Goal: Task Accomplishment & Management: Manage account settings

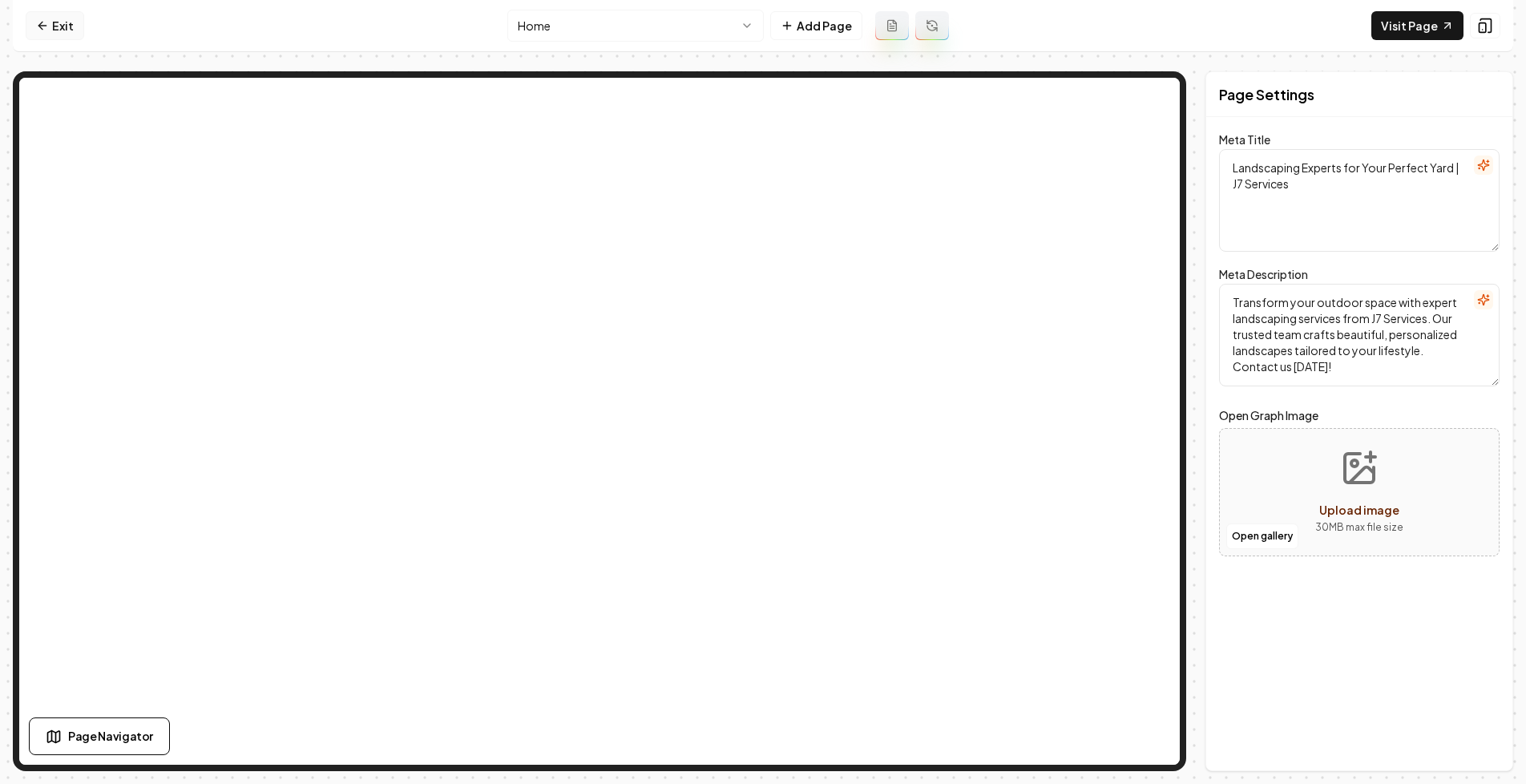
click at [60, 14] on link "Exit" at bounding box center [55, 26] width 58 height 29
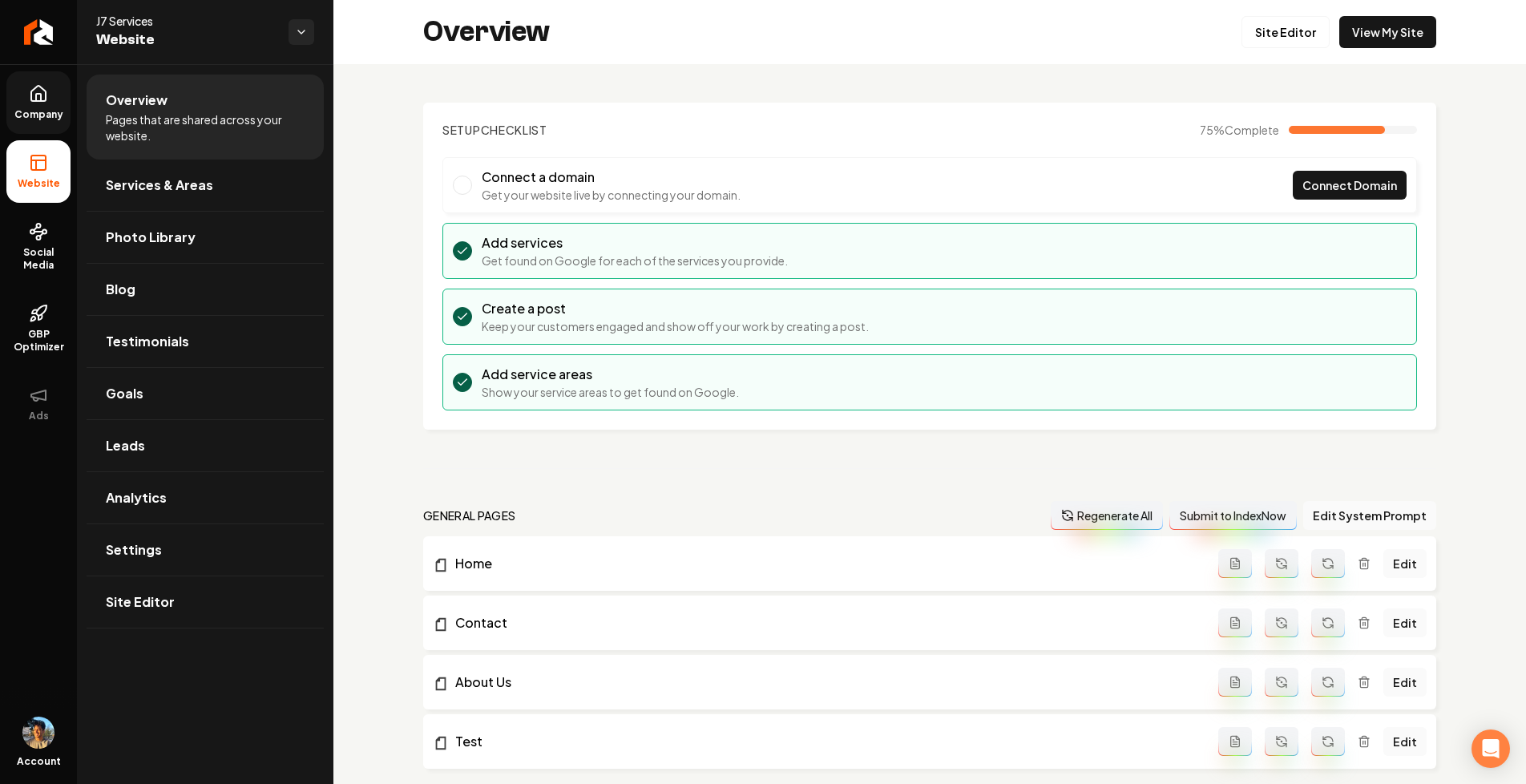
click at [45, 103] on icon at bounding box center [38, 94] width 19 height 19
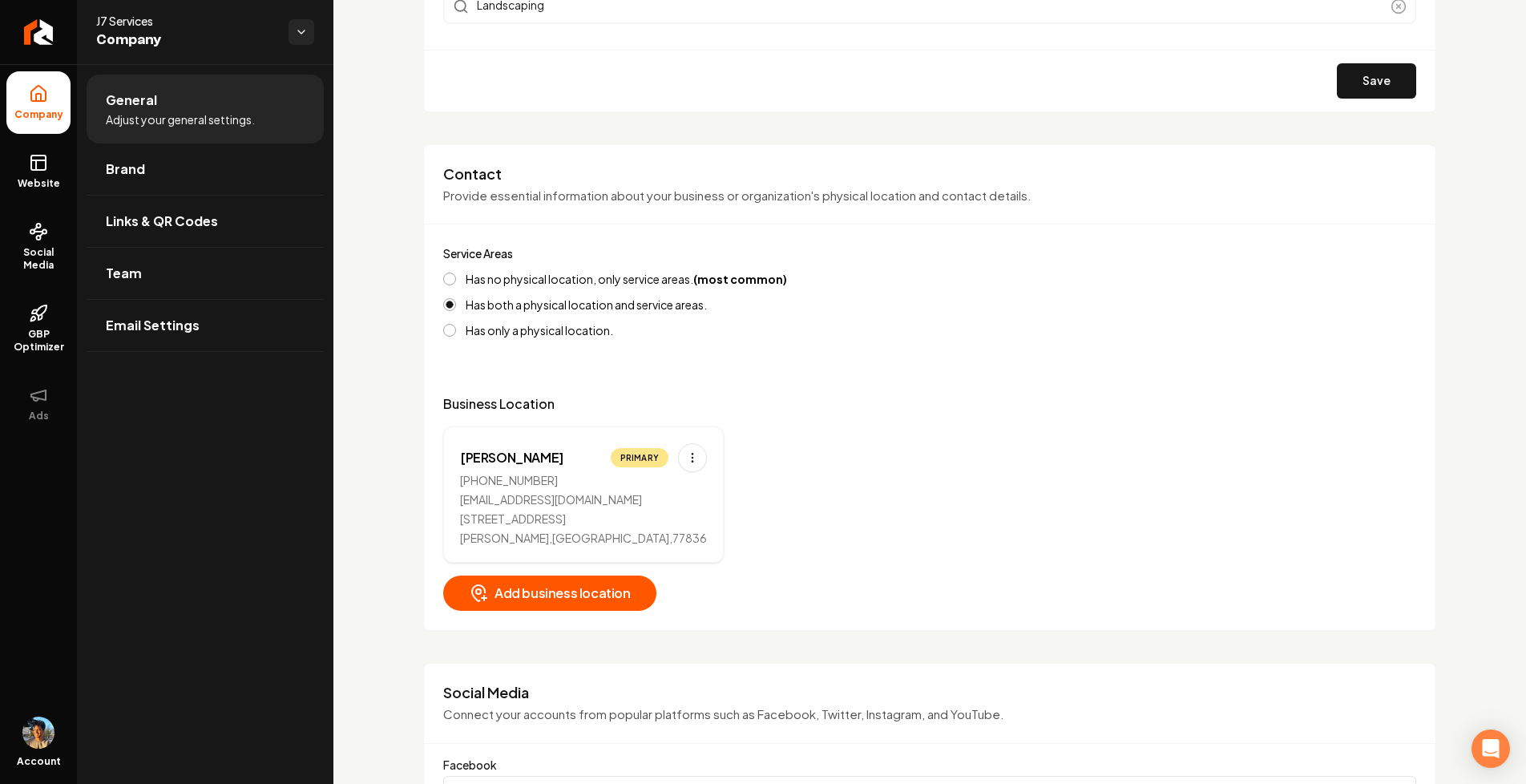
scroll to position [536, 0]
click at [34, 173] on link "Website" at bounding box center [38, 171] width 64 height 62
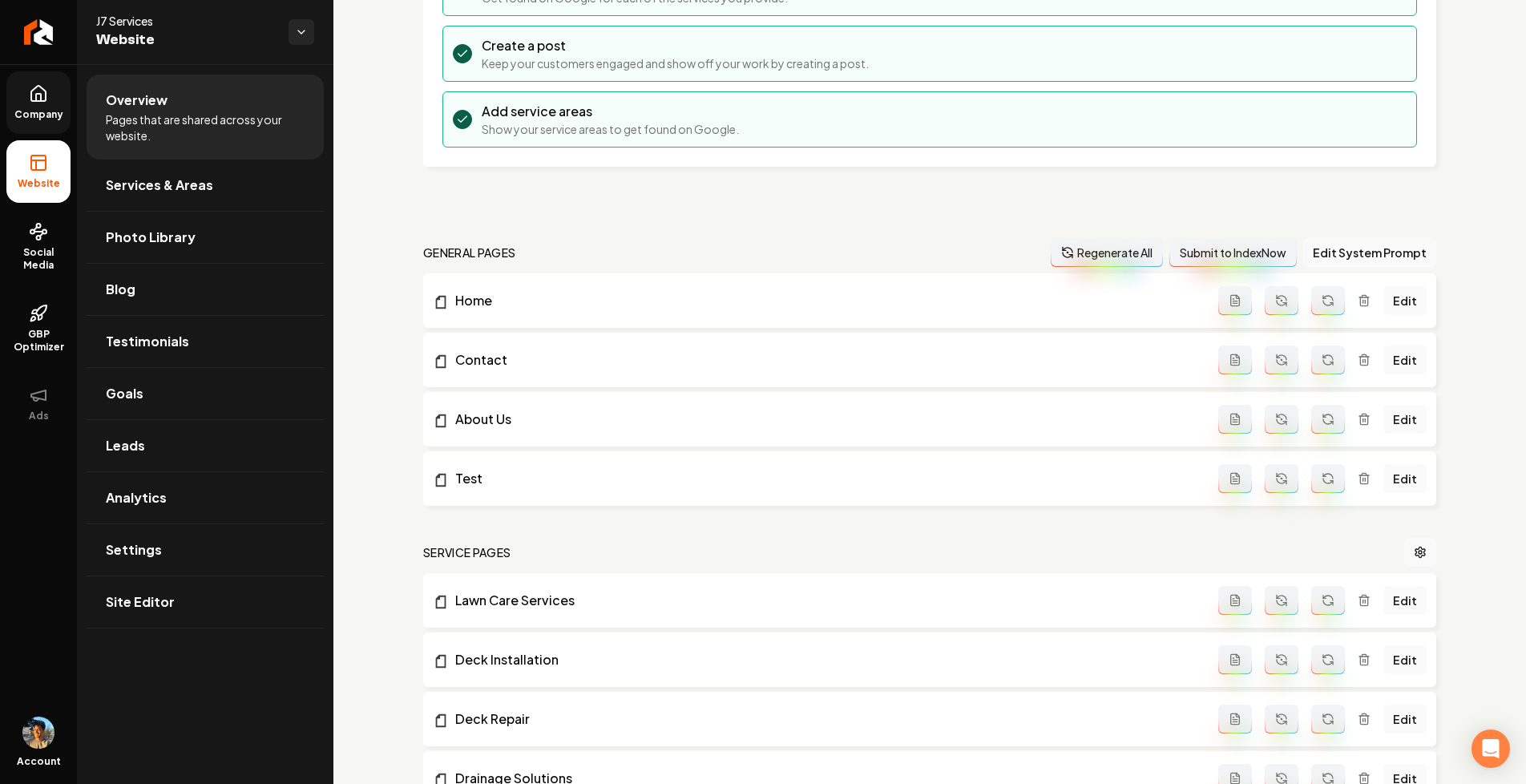
scroll to position [264, 0]
click at [234, 188] on link "Services & Areas" at bounding box center [205, 185] width 238 height 52
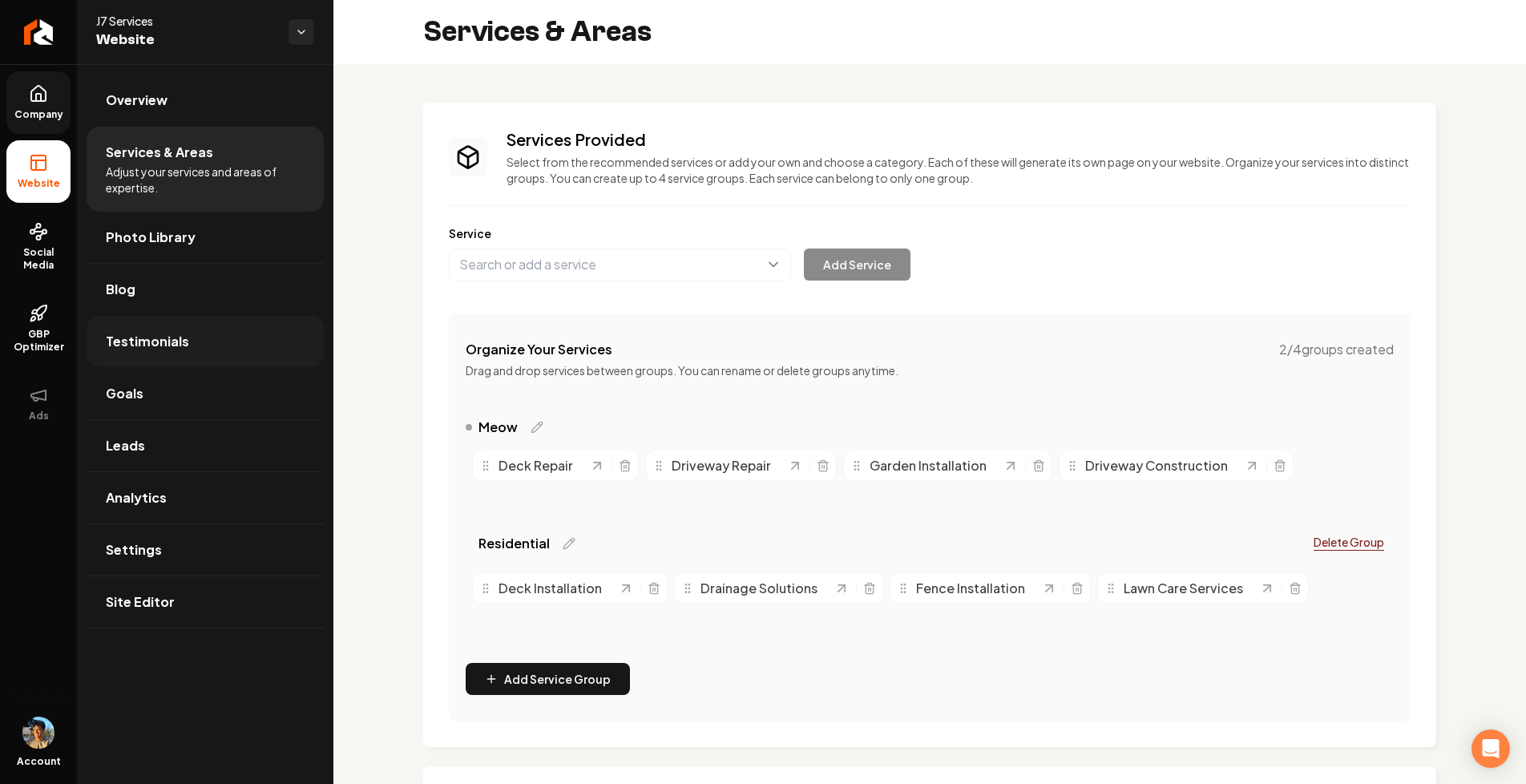
click at [245, 339] on link "Testimonials" at bounding box center [205, 342] width 238 height 52
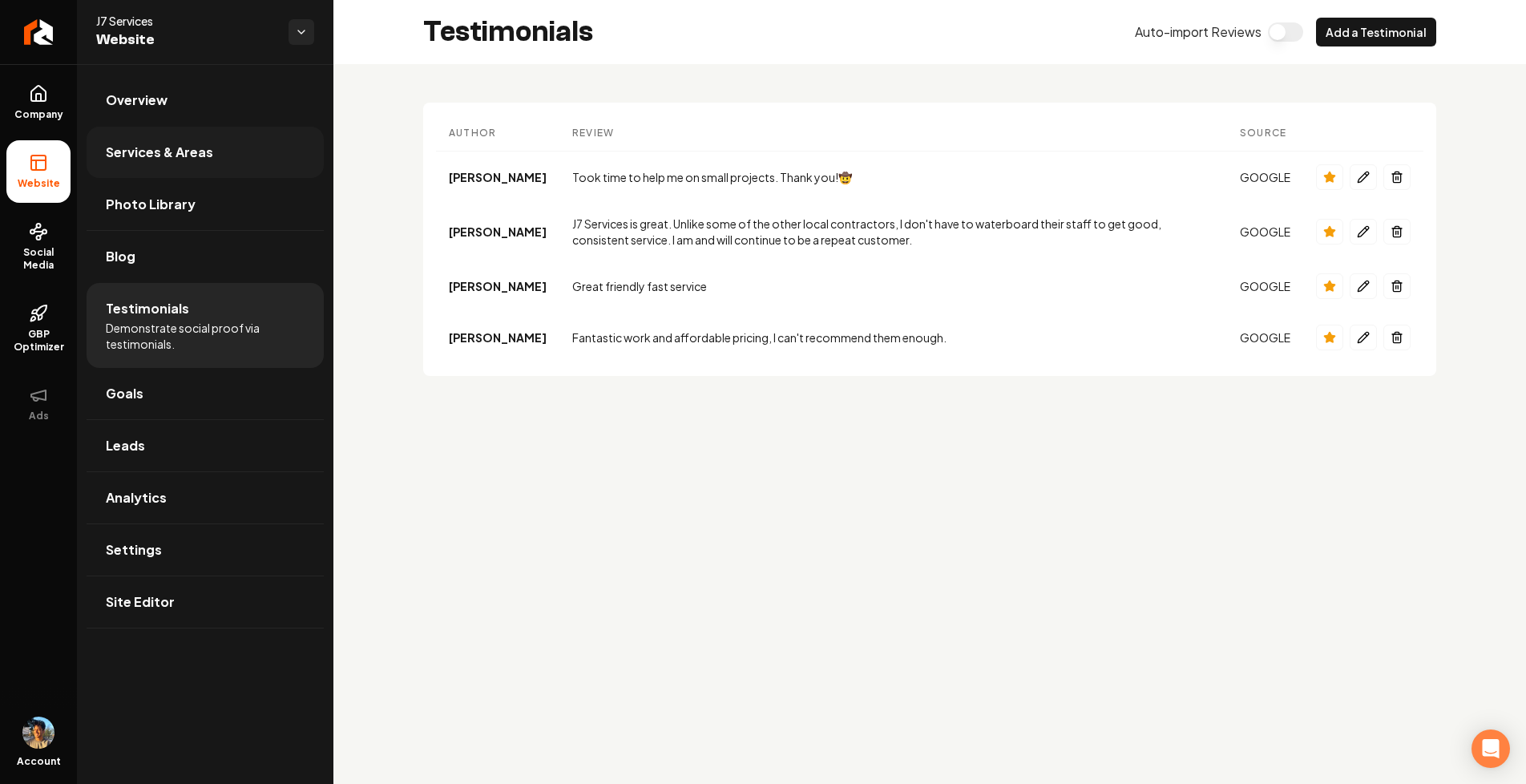
click at [228, 165] on link "Services & Areas" at bounding box center [205, 152] width 238 height 52
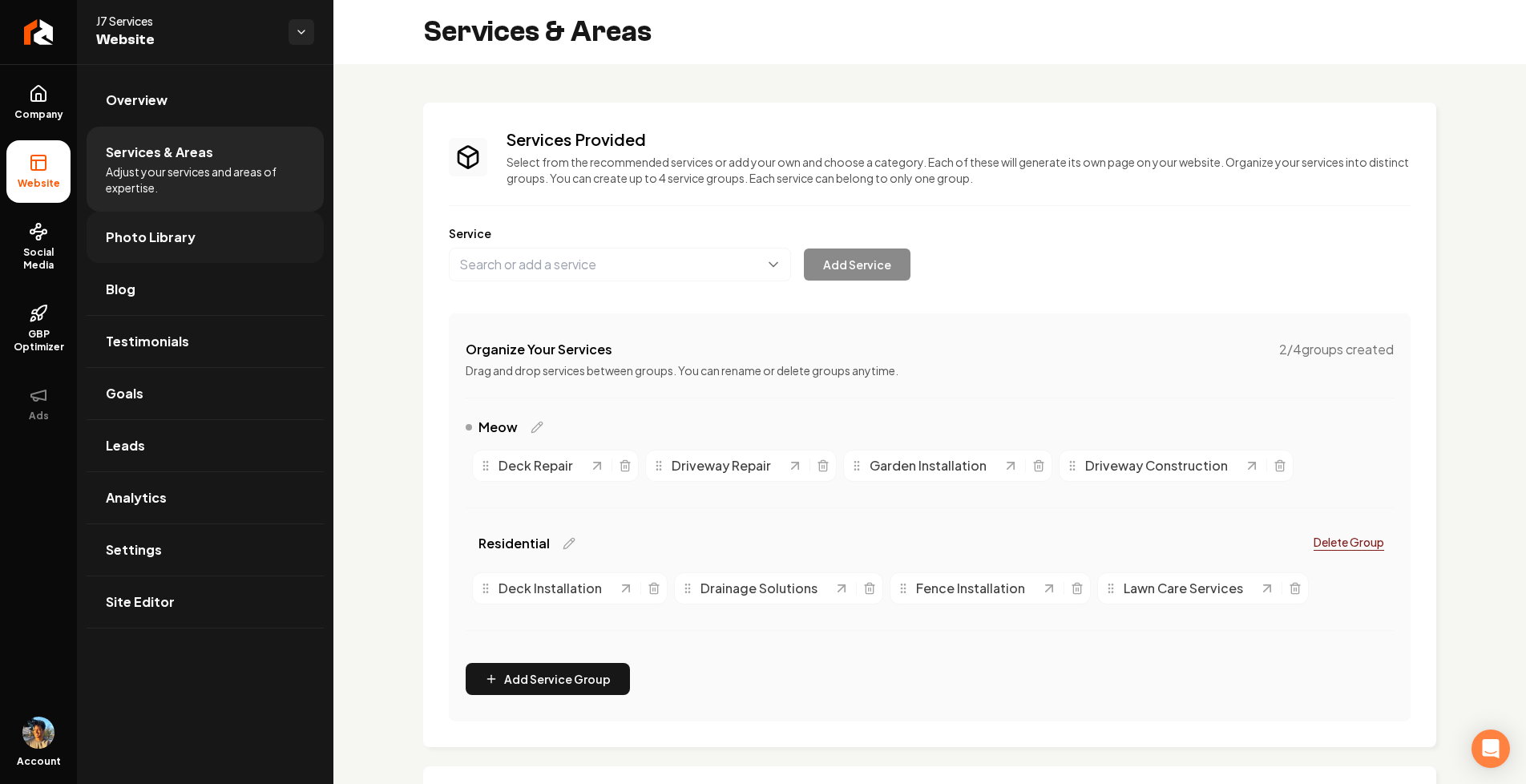
click at [197, 241] on link "Photo Library" at bounding box center [205, 238] width 238 height 52
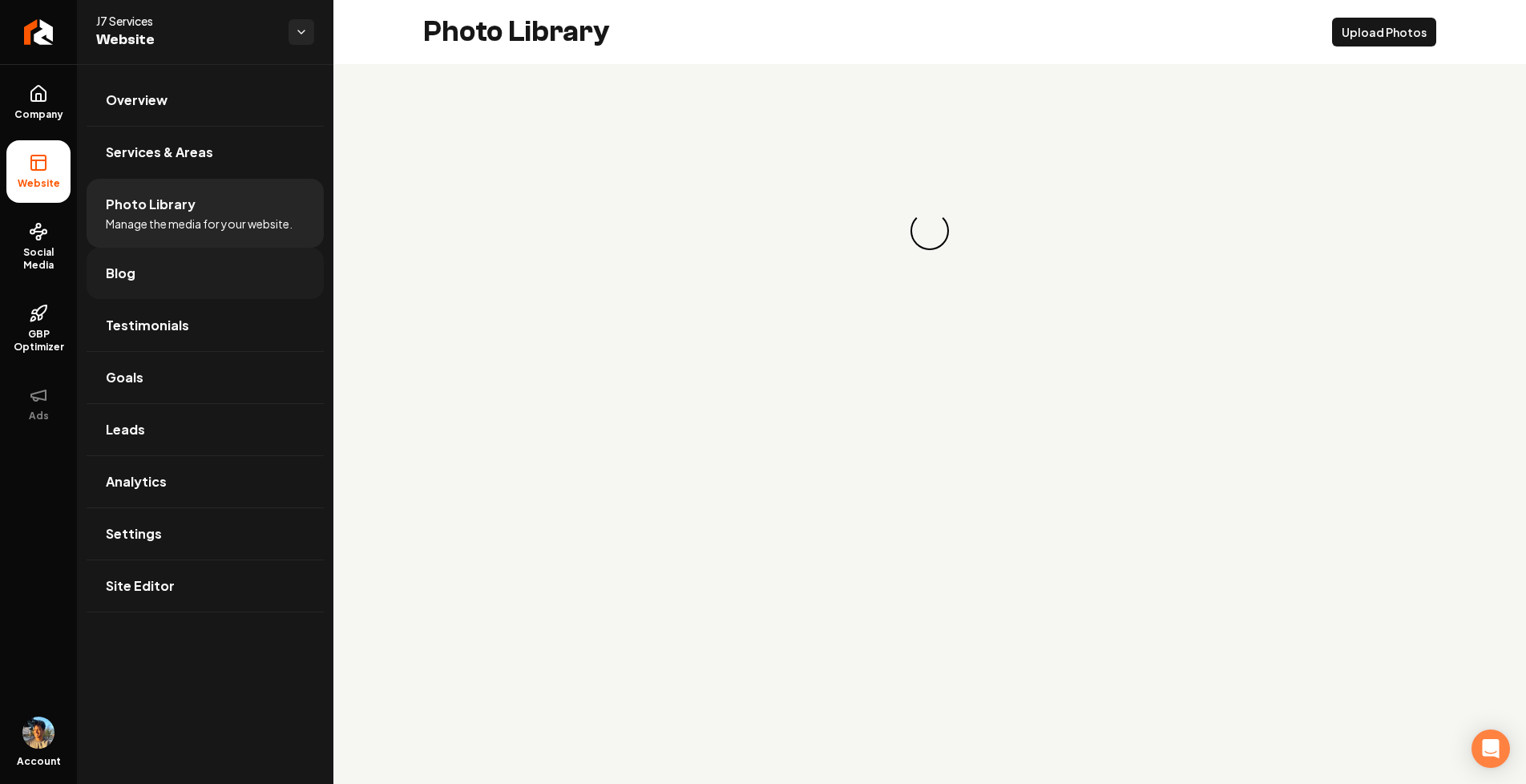
click at [220, 272] on link "Blog" at bounding box center [205, 273] width 238 height 52
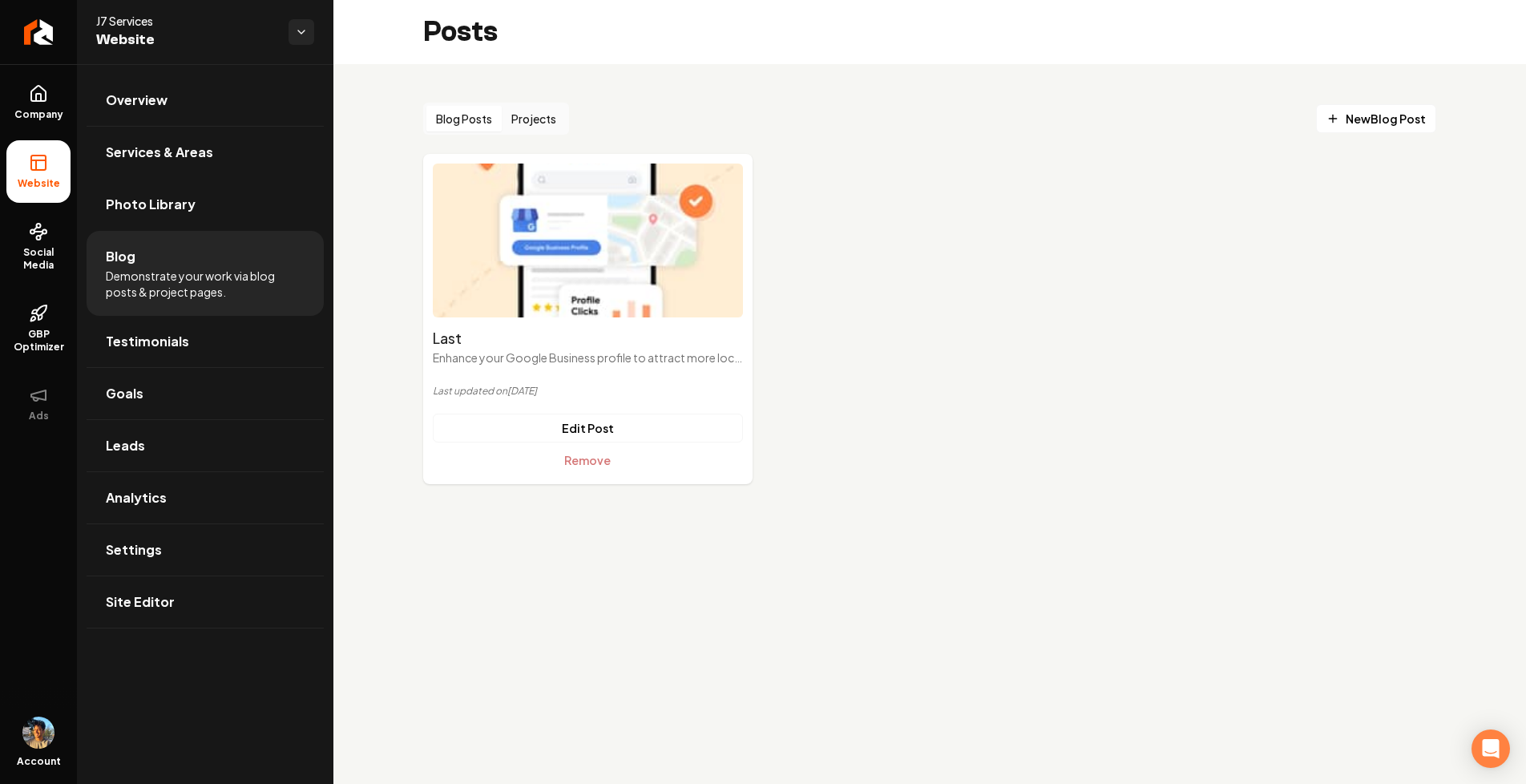
click at [542, 117] on button "Projects" at bounding box center [534, 118] width 64 height 26
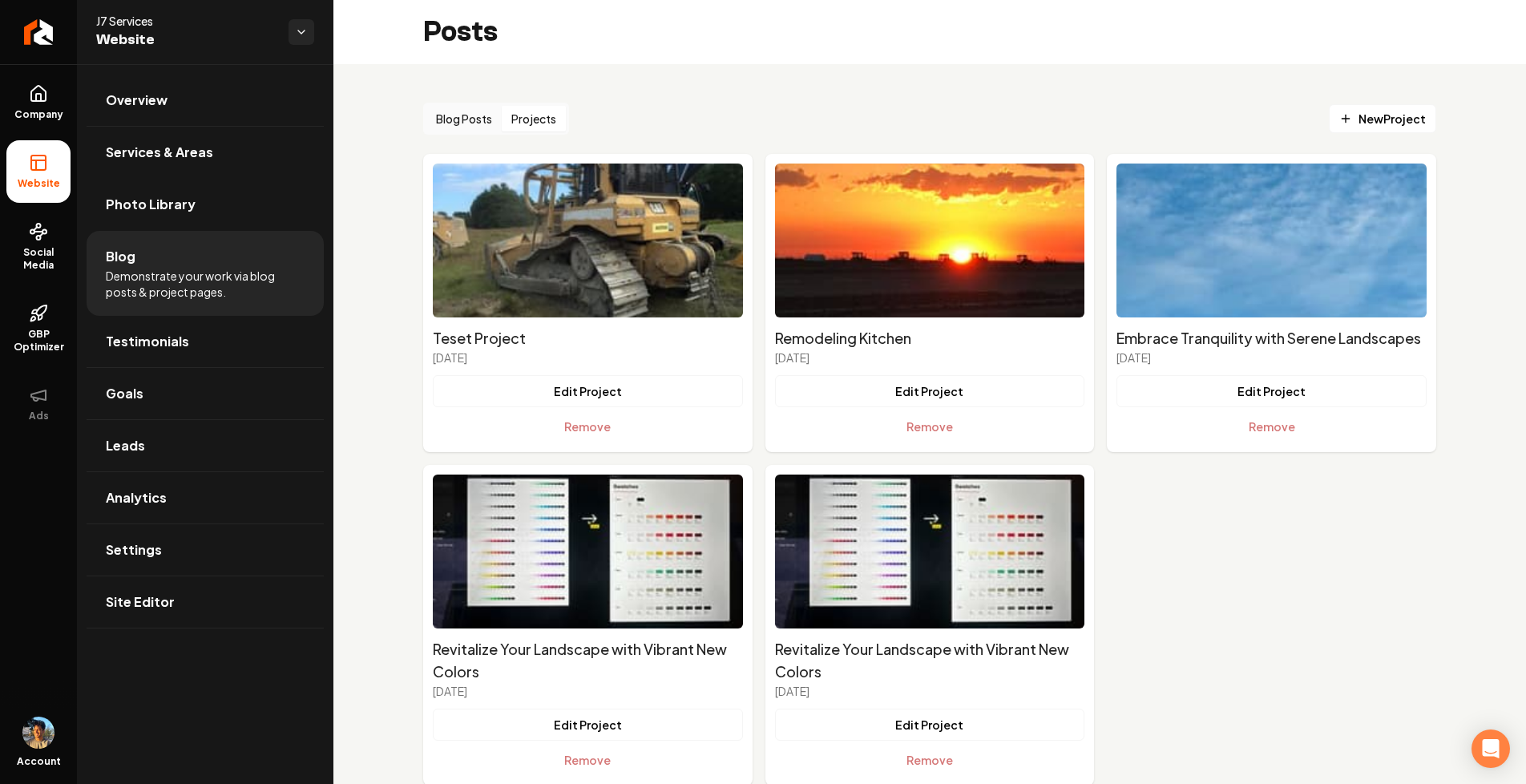
click at [477, 125] on button "Blog Posts" at bounding box center [464, 118] width 76 height 26
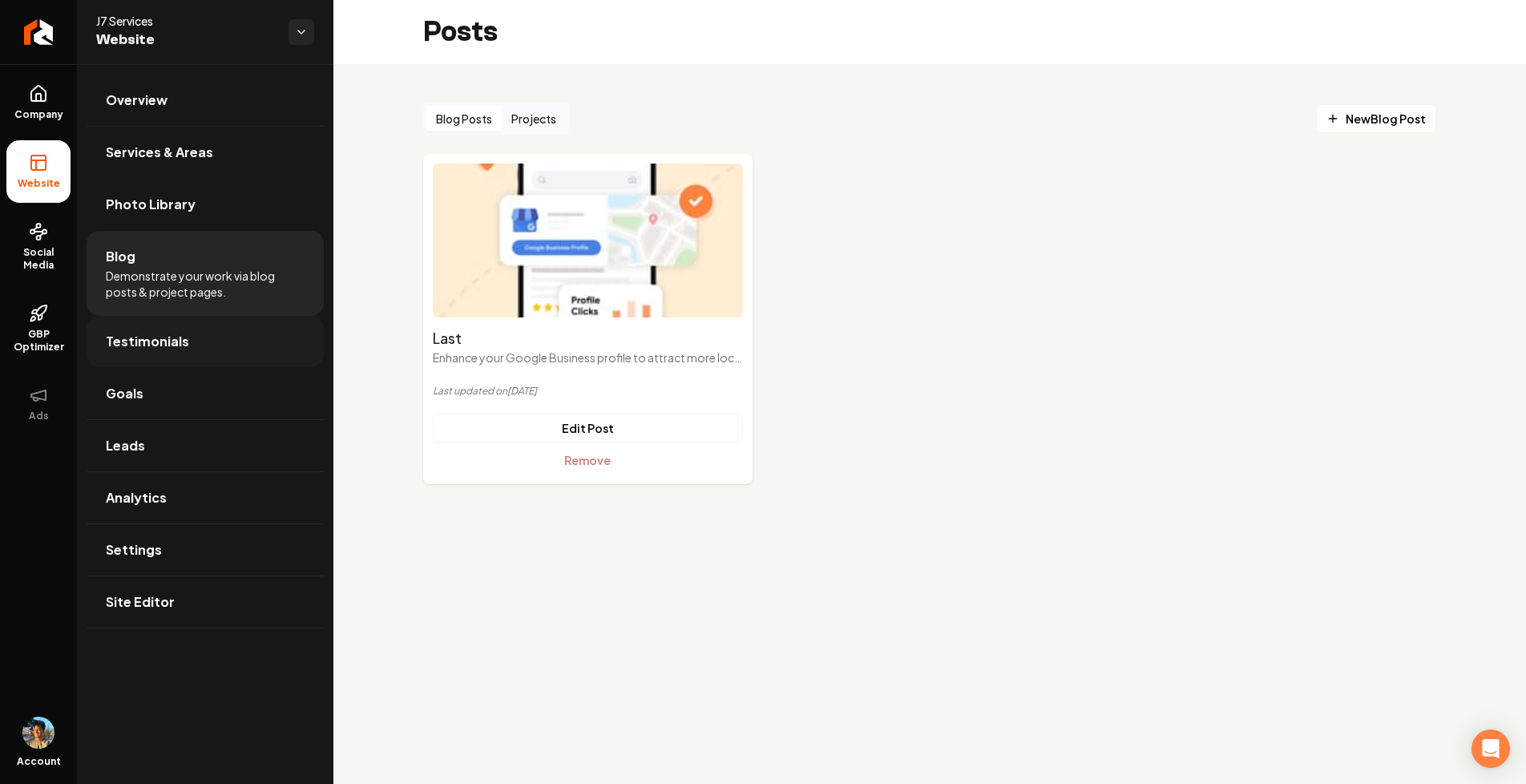
click at [193, 328] on link "Testimonials" at bounding box center [205, 342] width 238 height 52
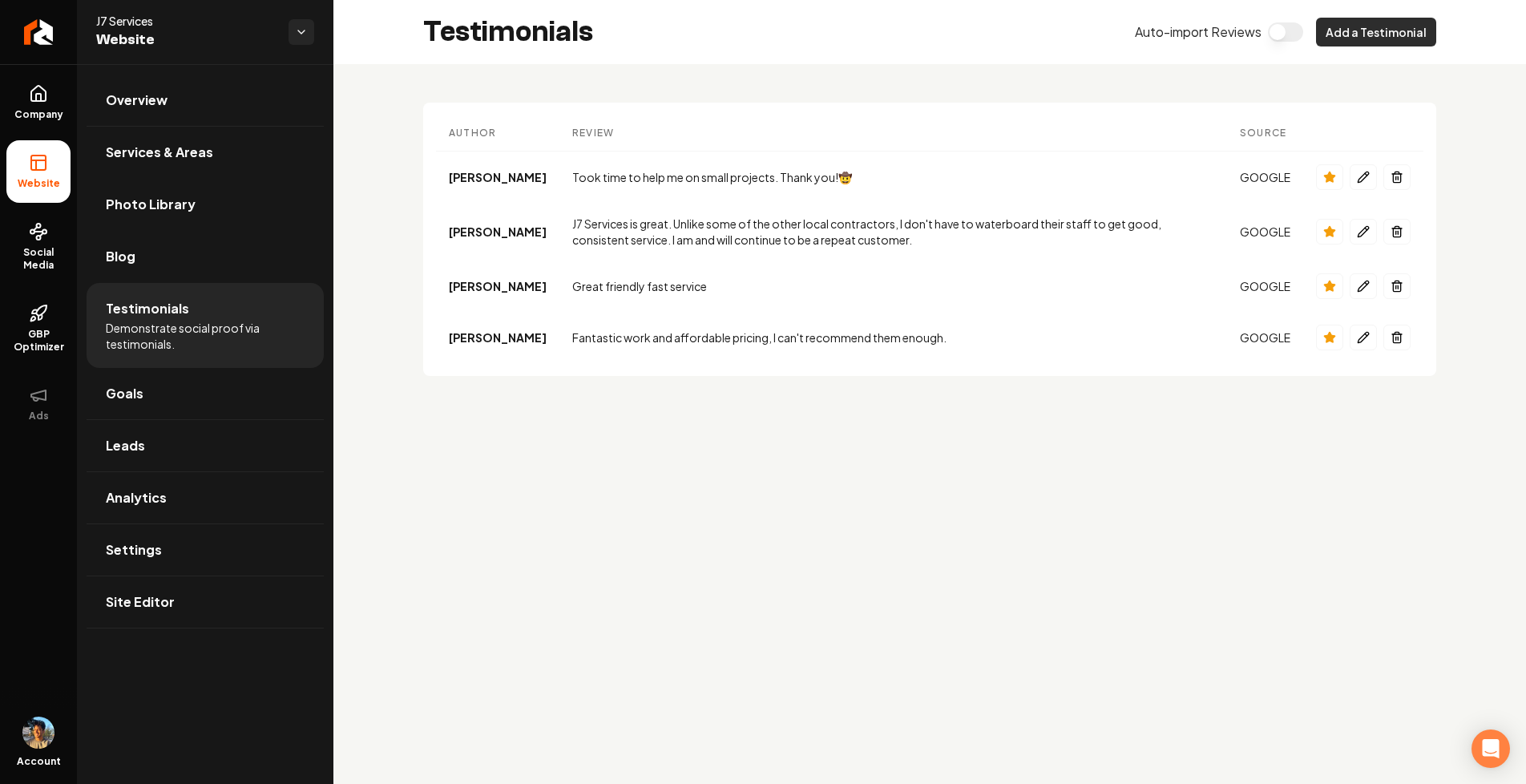
click at [1354, 35] on button "Add a Testimonial" at bounding box center [1376, 32] width 120 height 29
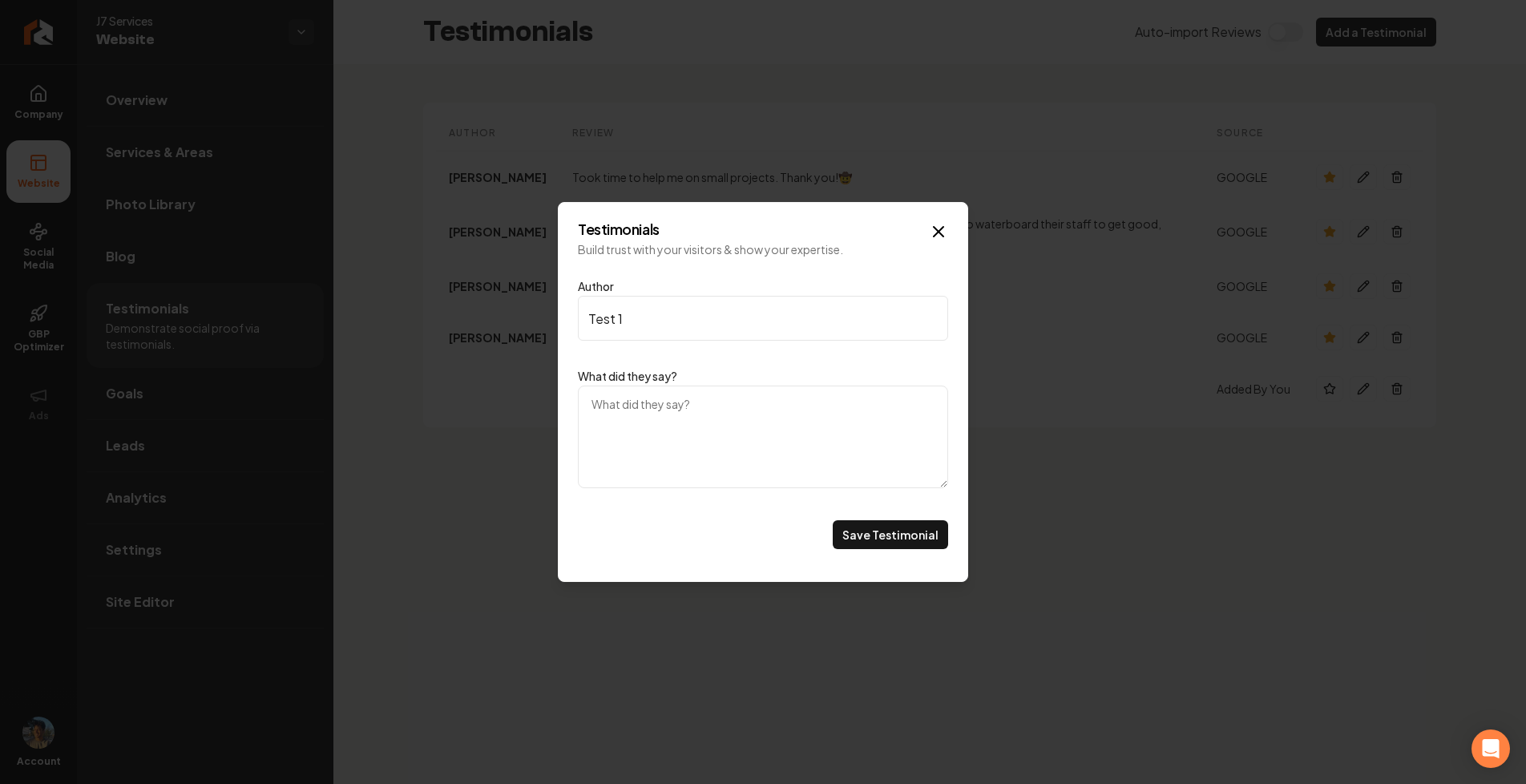
type input "Test 1"
click at [680, 418] on textarea "What did they say?" at bounding box center [763, 436] width 370 height 103
type textarea "Test 2"
click at [918, 547] on button "Save Testimonial" at bounding box center [890, 535] width 115 height 29
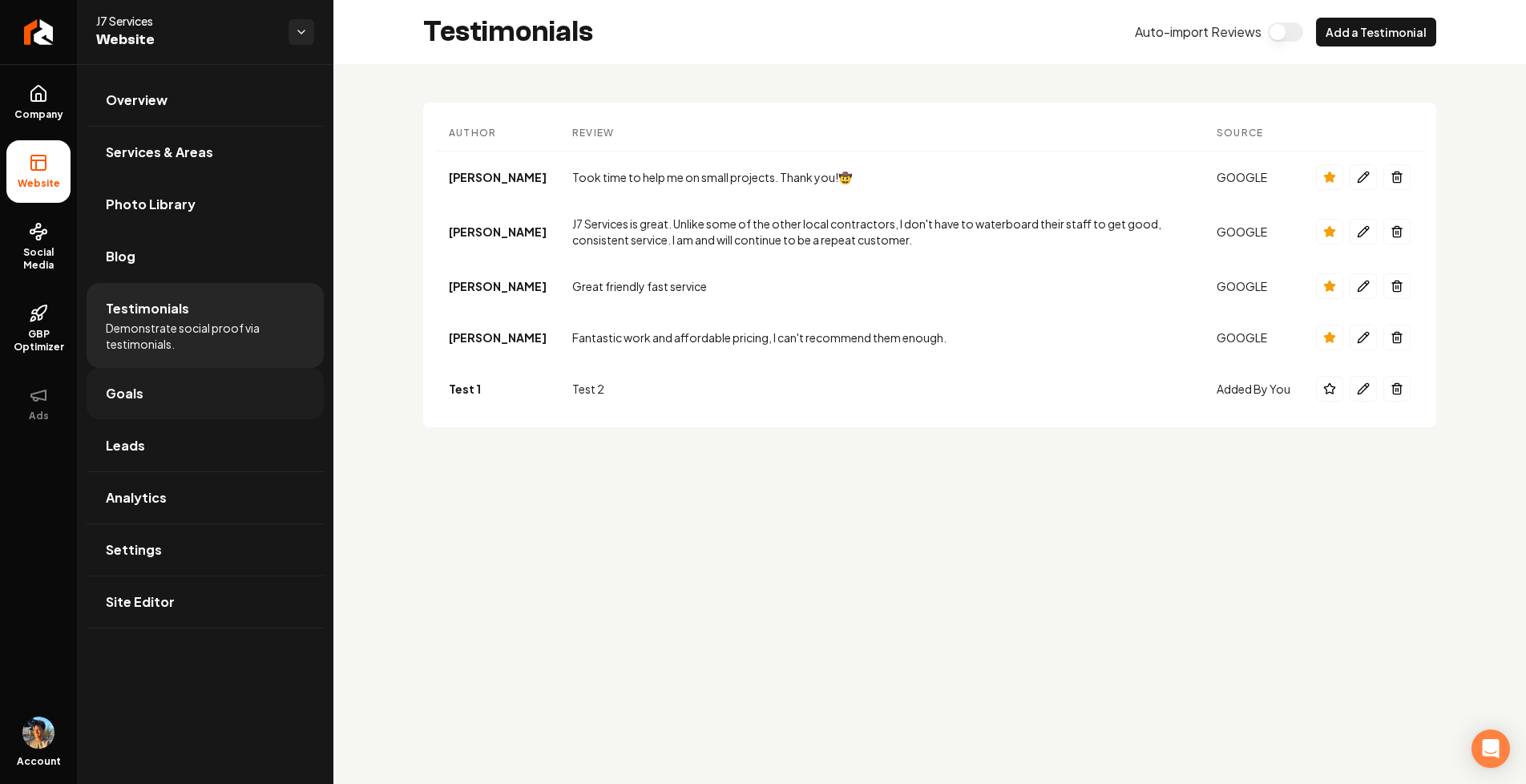
click at [162, 391] on link "Goals" at bounding box center [205, 394] width 238 height 52
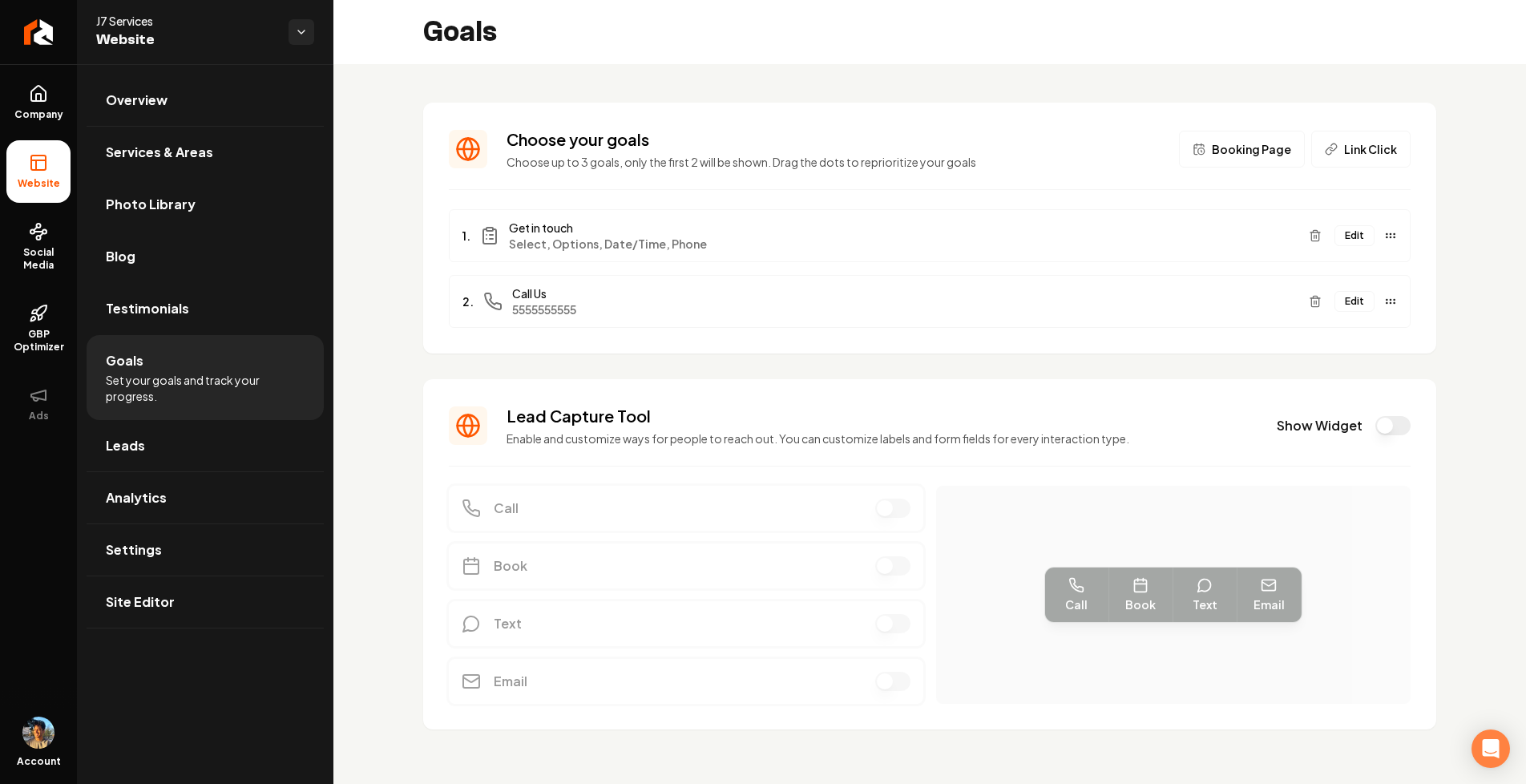
click at [419, 96] on div "Choose your goals Choose up to 3 goals, only the first 2 will be shown. Drag th…" at bounding box center [930, 428] width 1192 height 729
click at [201, 458] on link "Leads" at bounding box center [205, 446] width 238 height 52
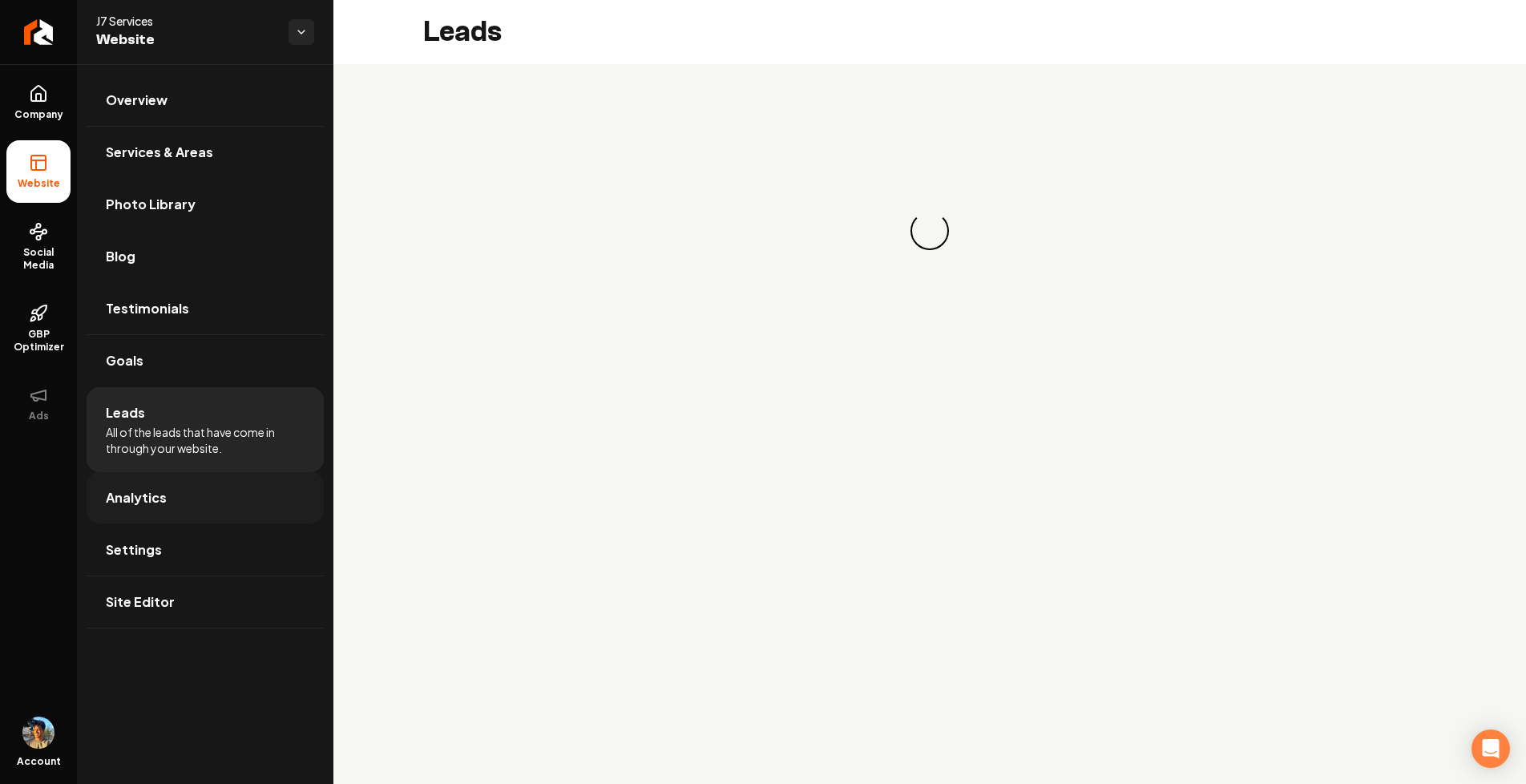
click at [220, 506] on link "Analytics" at bounding box center [205, 498] width 238 height 52
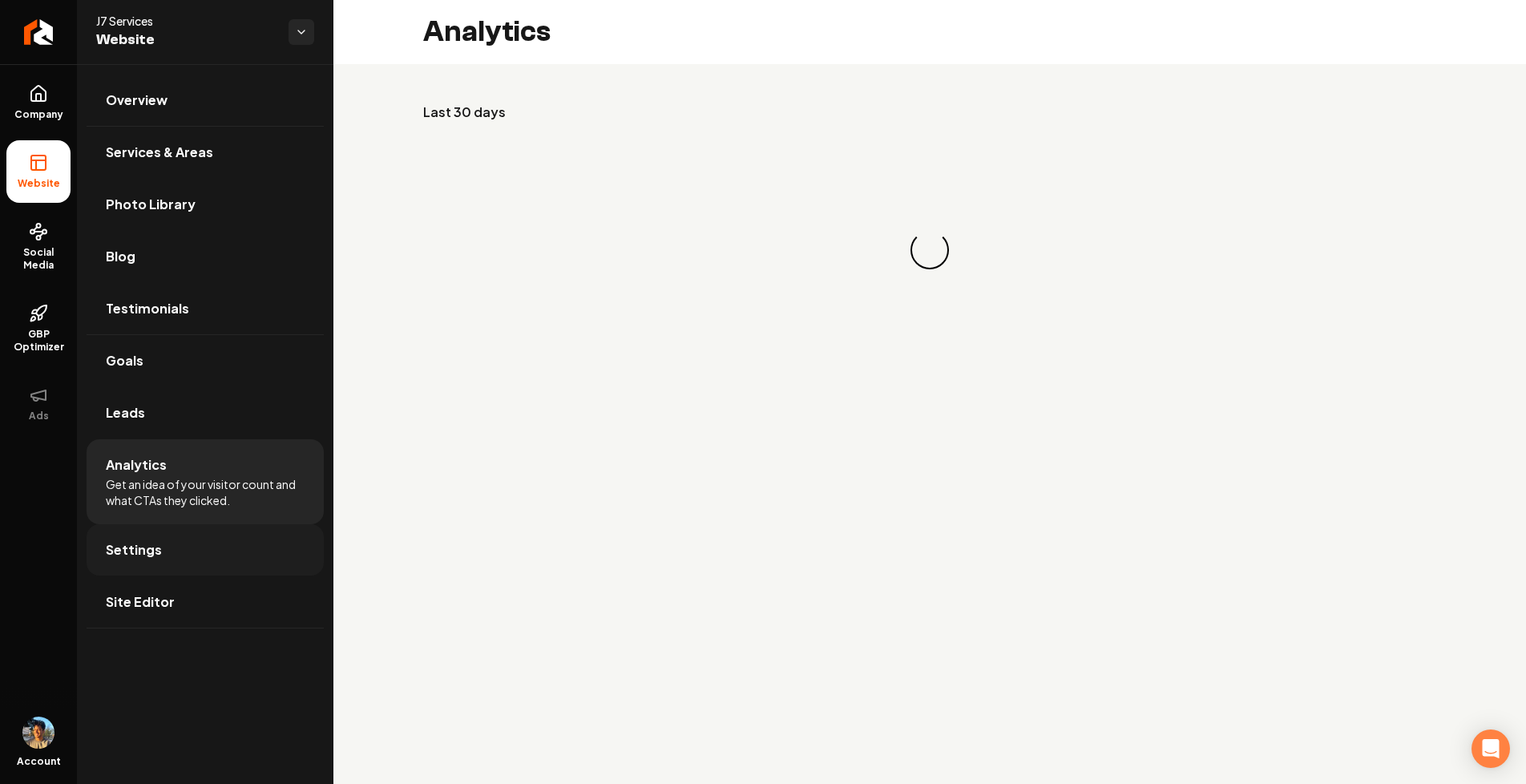
click at [208, 548] on link "Settings" at bounding box center [205, 550] width 238 height 52
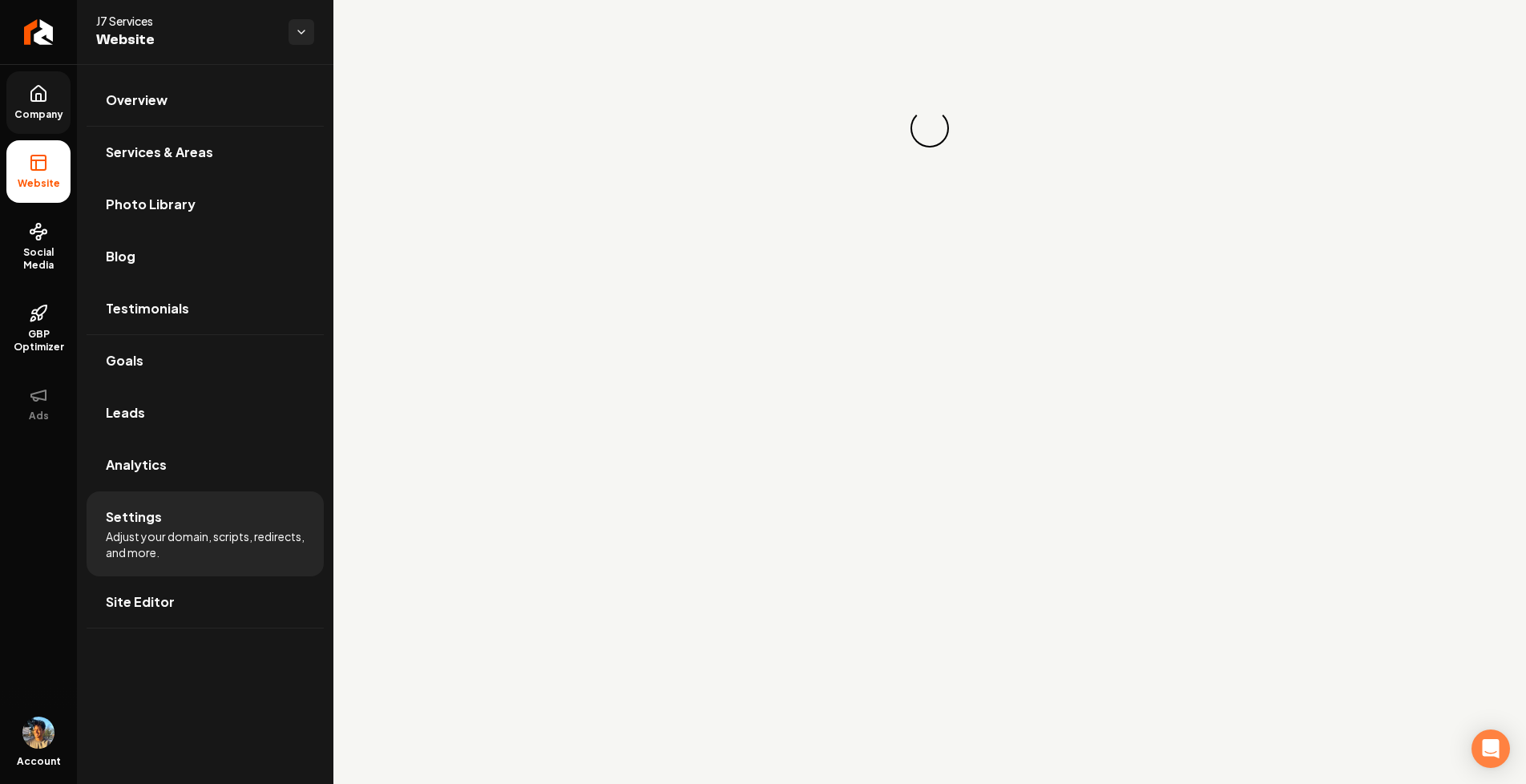
click at [44, 115] on span "Company" at bounding box center [38, 114] width 61 height 12
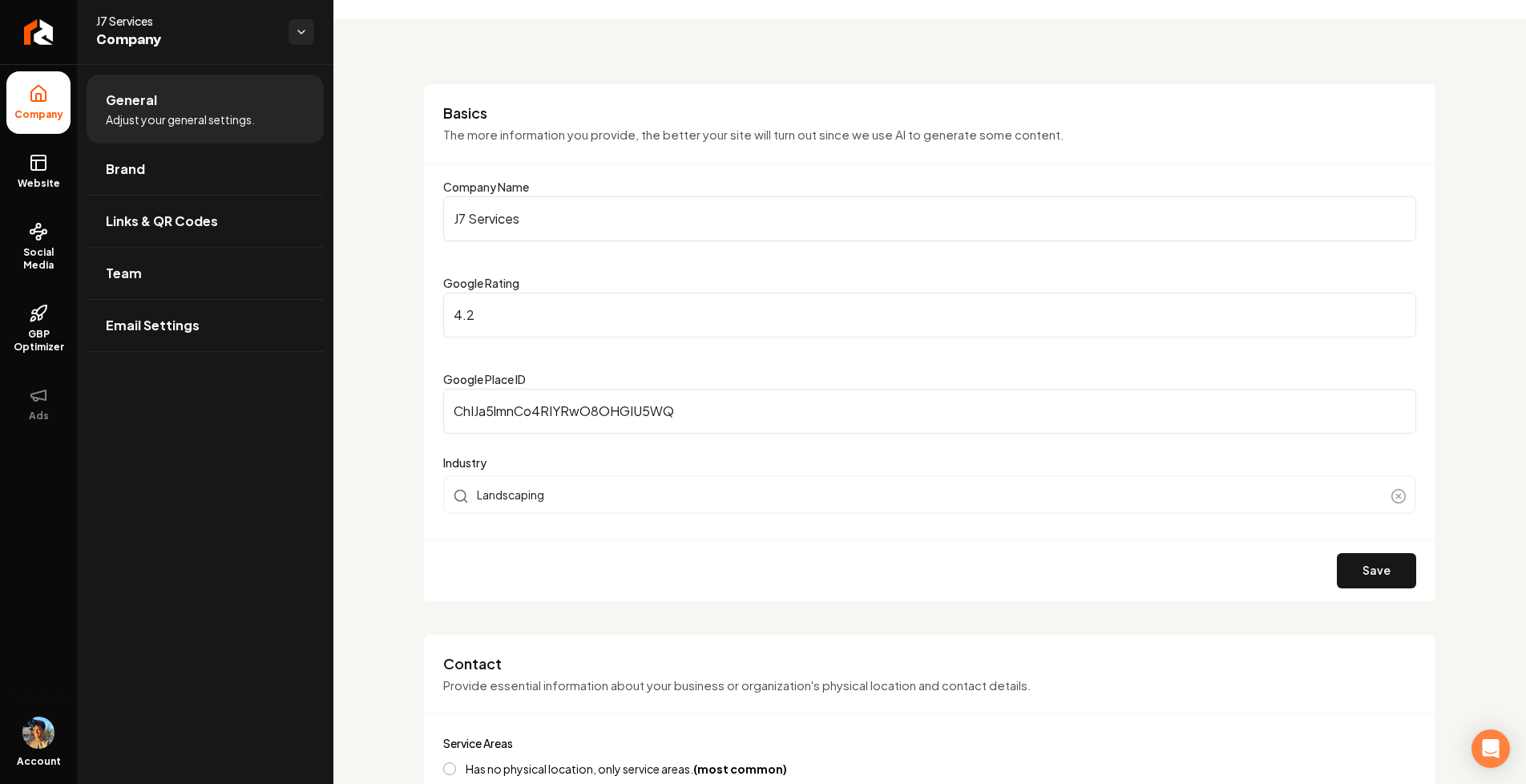
scroll to position [51, 0]
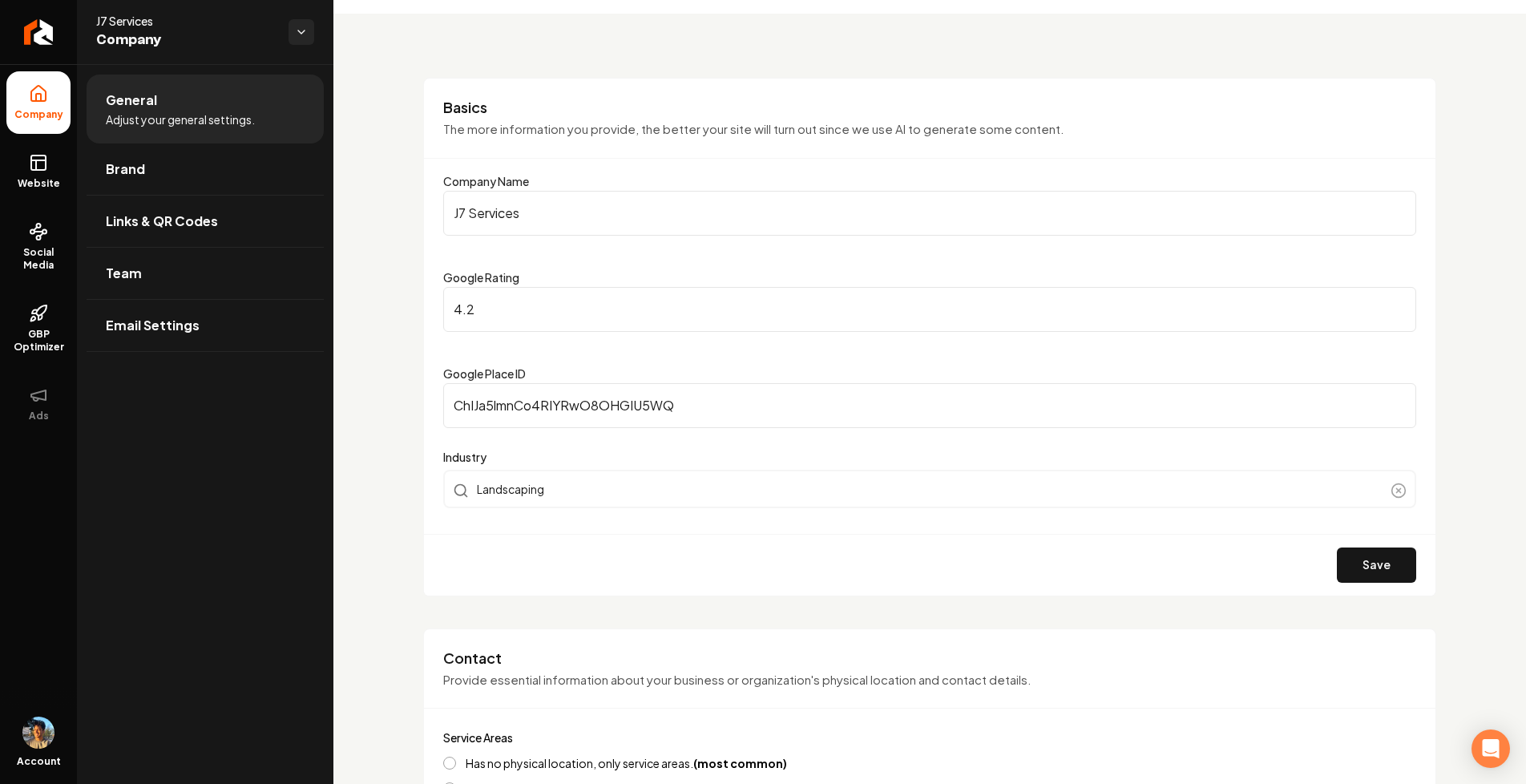
drag, startPoint x: 458, startPoint y: 203, endPoint x: 592, endPoint y: 230, distance: 136.7
click at [592, 230] on input "J7 Services" at bounding box center [929, 213] width 973 height 45
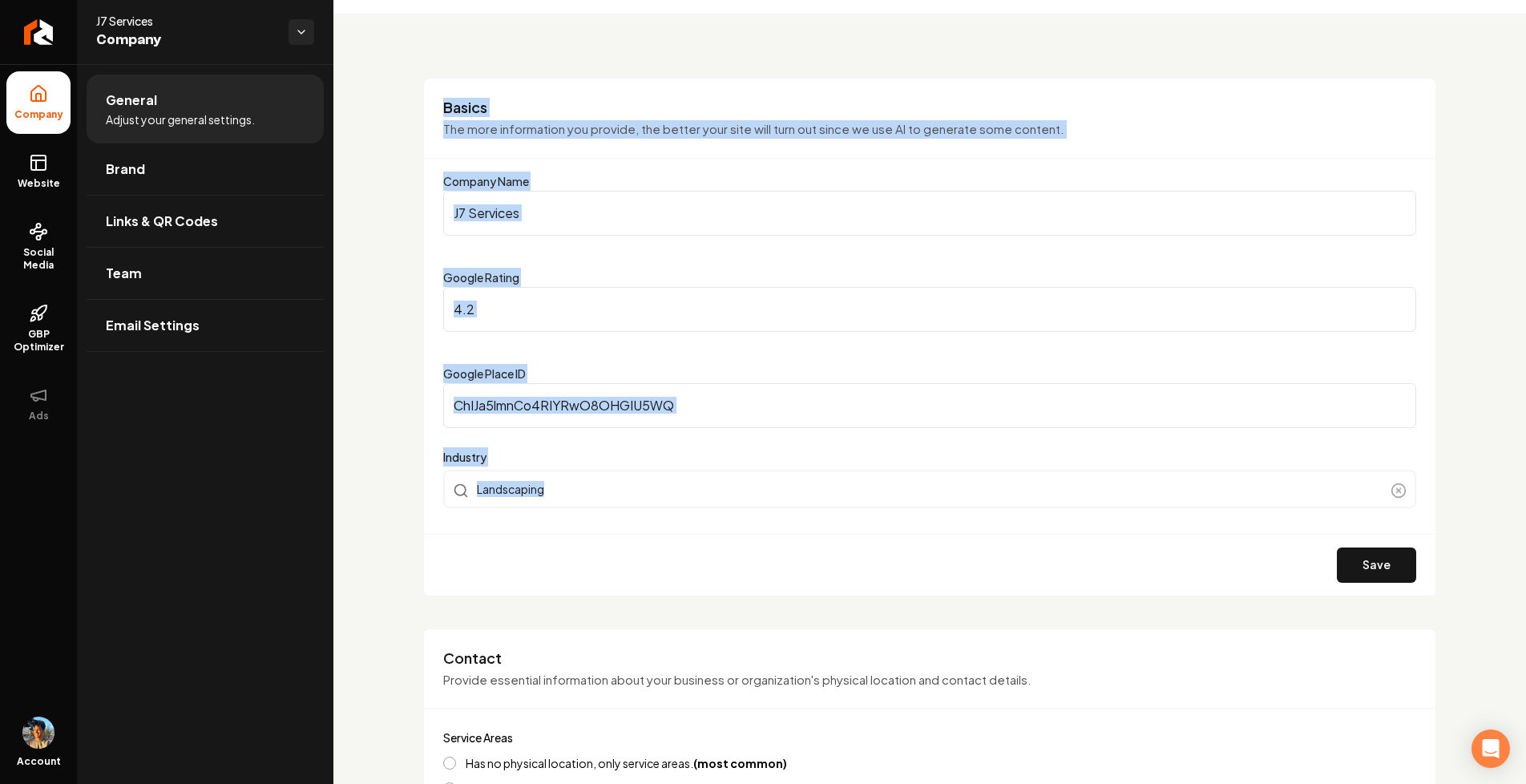
drag, startPoint x: 414, startPoint y: 89, endPoint x: 1241, endPoint y: 504, distance: 925.3
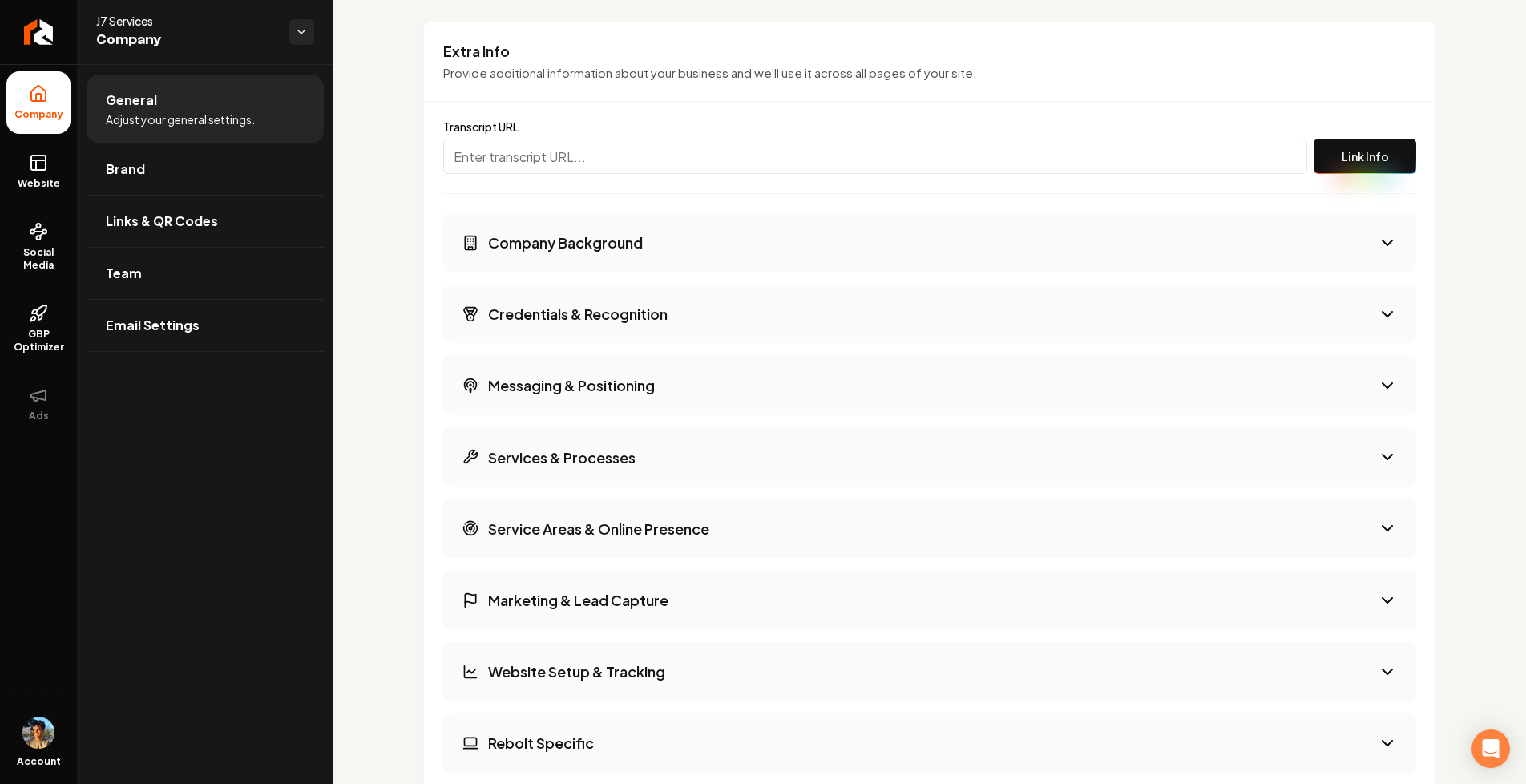
scroll to position [2181, 0]
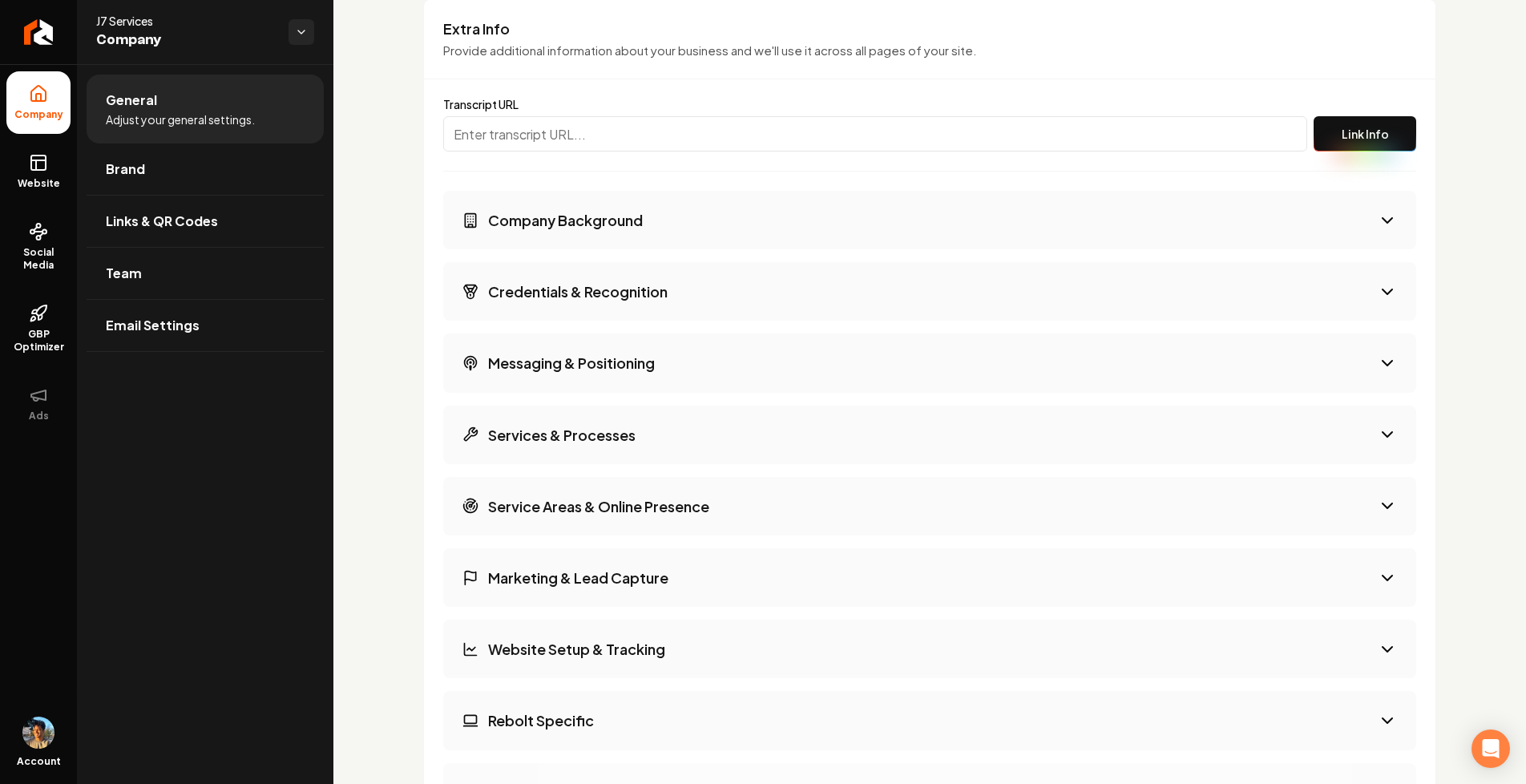
click at [644, 213] on button "Company Background" at bounding box center [929, 219] width 973 height 58
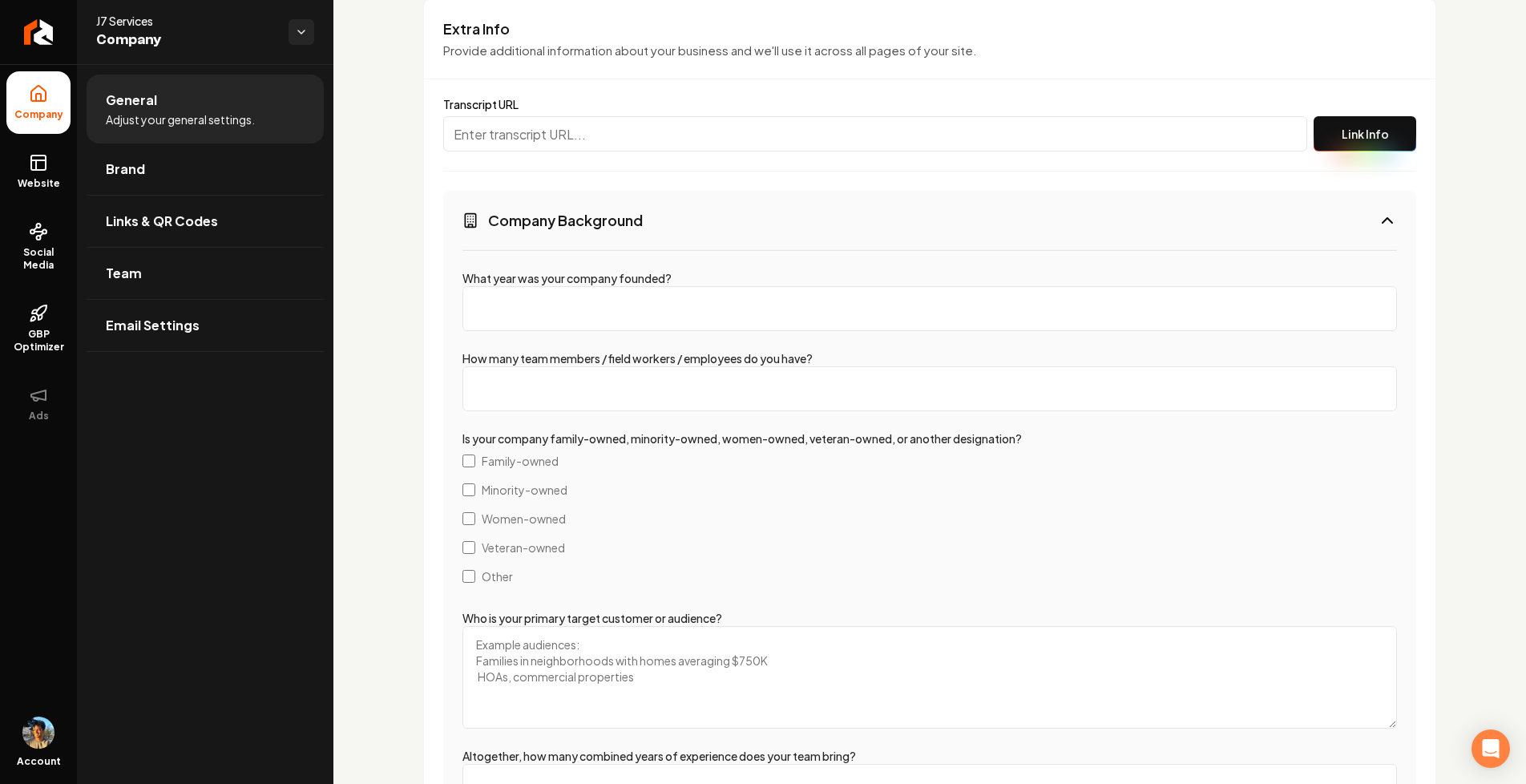
click at [668, 217] on button "Company Background" at bounding box center [929, 219] width 973 height 58
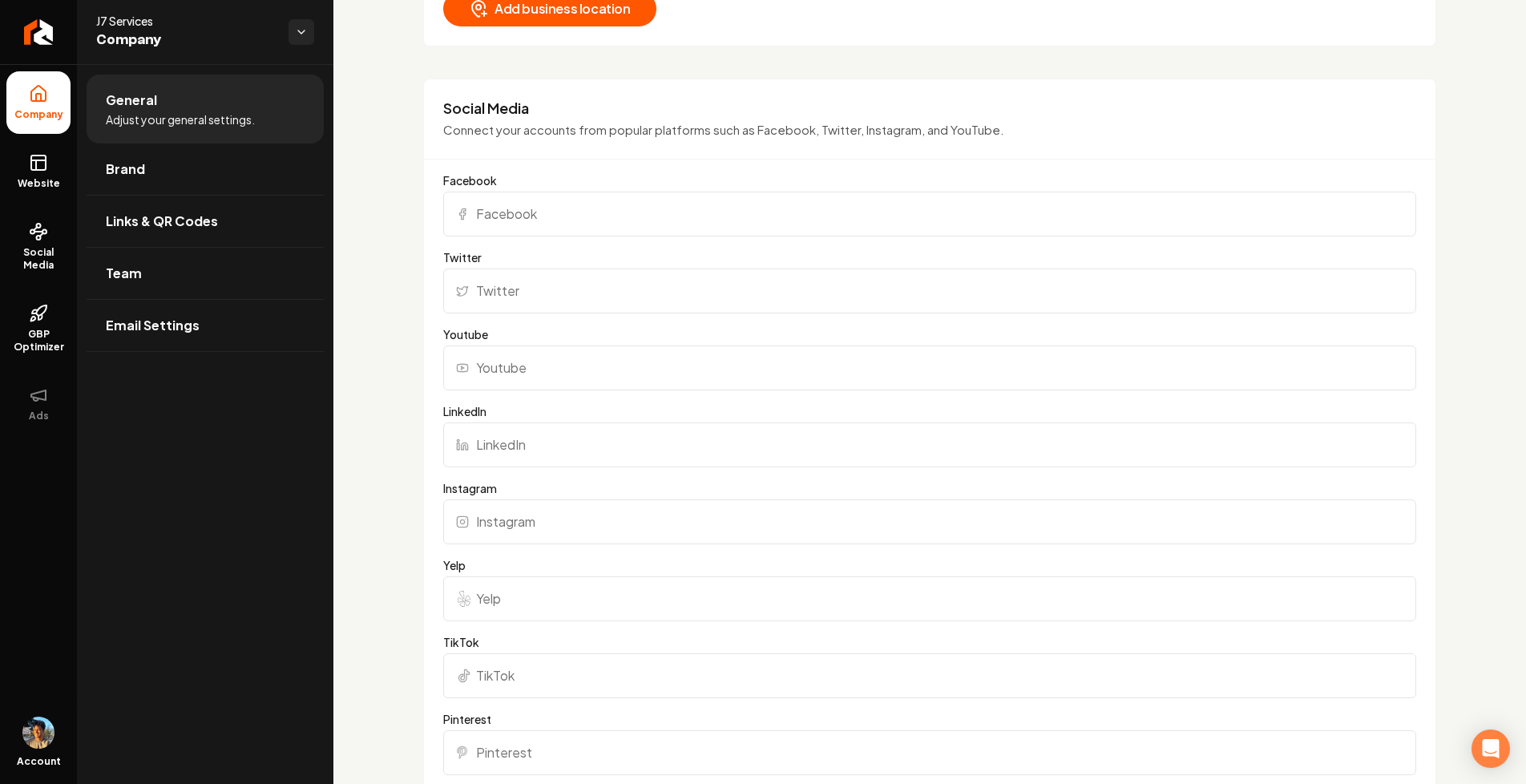
scroll to position [1118, 0]
click at [491, 209] on input "Facebook" at bounding box center [929, 216] width 973 height 45
click at [517, 295] on input "Twitter" at bounding box center [929, 292] width 973 height 45
click at [406, 248] on div "Basics The more information you provide, the better your site will turn out sin…" at bounding box center [930, 502] width 1192 height 3111
drag, startPoint x: 449, startPoint y: 117, endPoint x: 990, endPoint y: 118, distance: 541.0
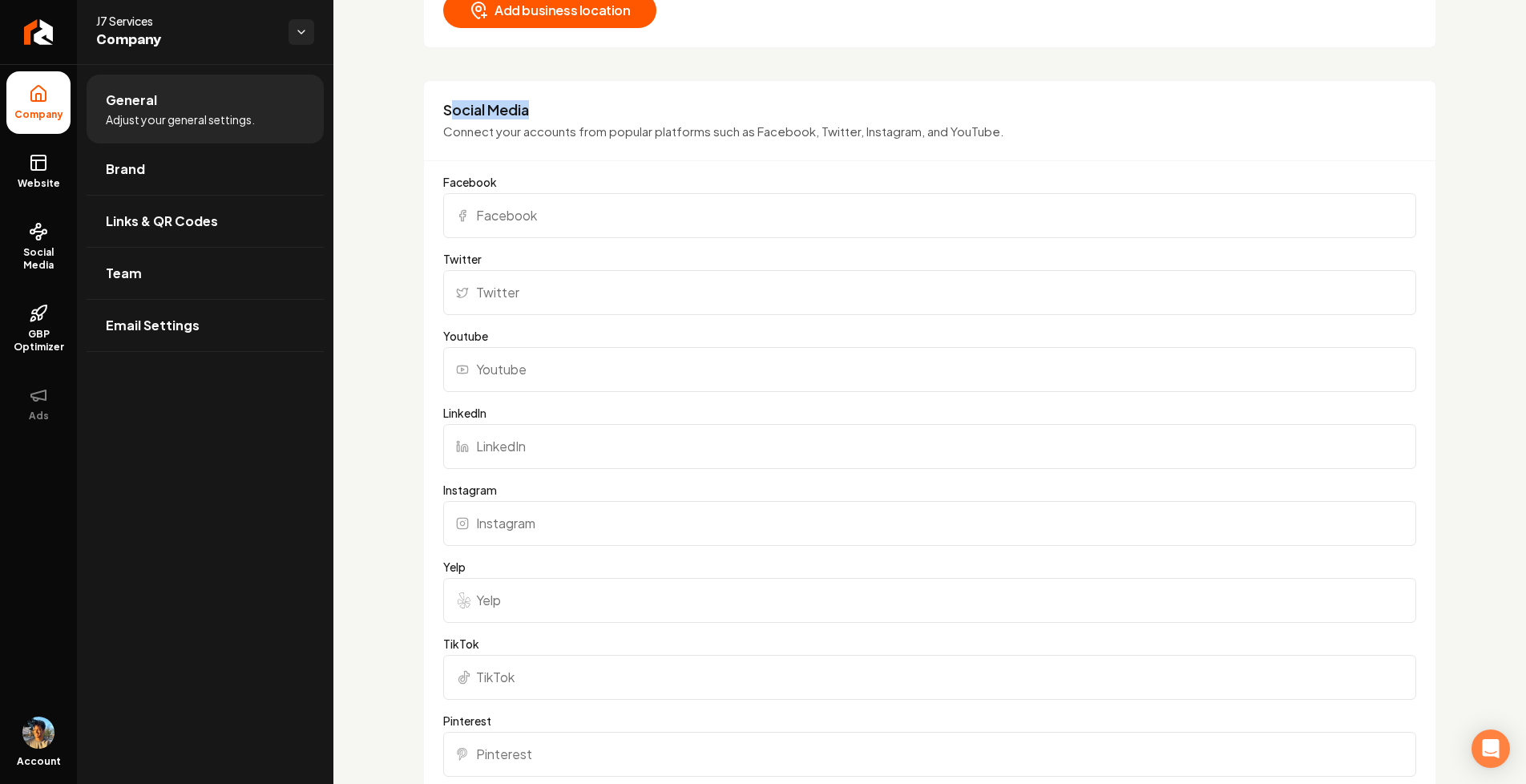
click at [992, 119] on h3 "Social Media" at bounding box center [929, 110] width 973 height 19
click at [484, 105] on h3 "Social Media" at bounding box center [929, 110] width 973 height 19
drag, startPoint x: 444, startPoint y: 105, endPoint x: 566, endPoint y: 105, distance: 122.0
click at [566, 105] on h3 "Social Media" at bounding box center [929, 110] width 973 height 19
click at [492, 108] on h3 "Social Media" at bounding box center [929, 110] width 973 height 19
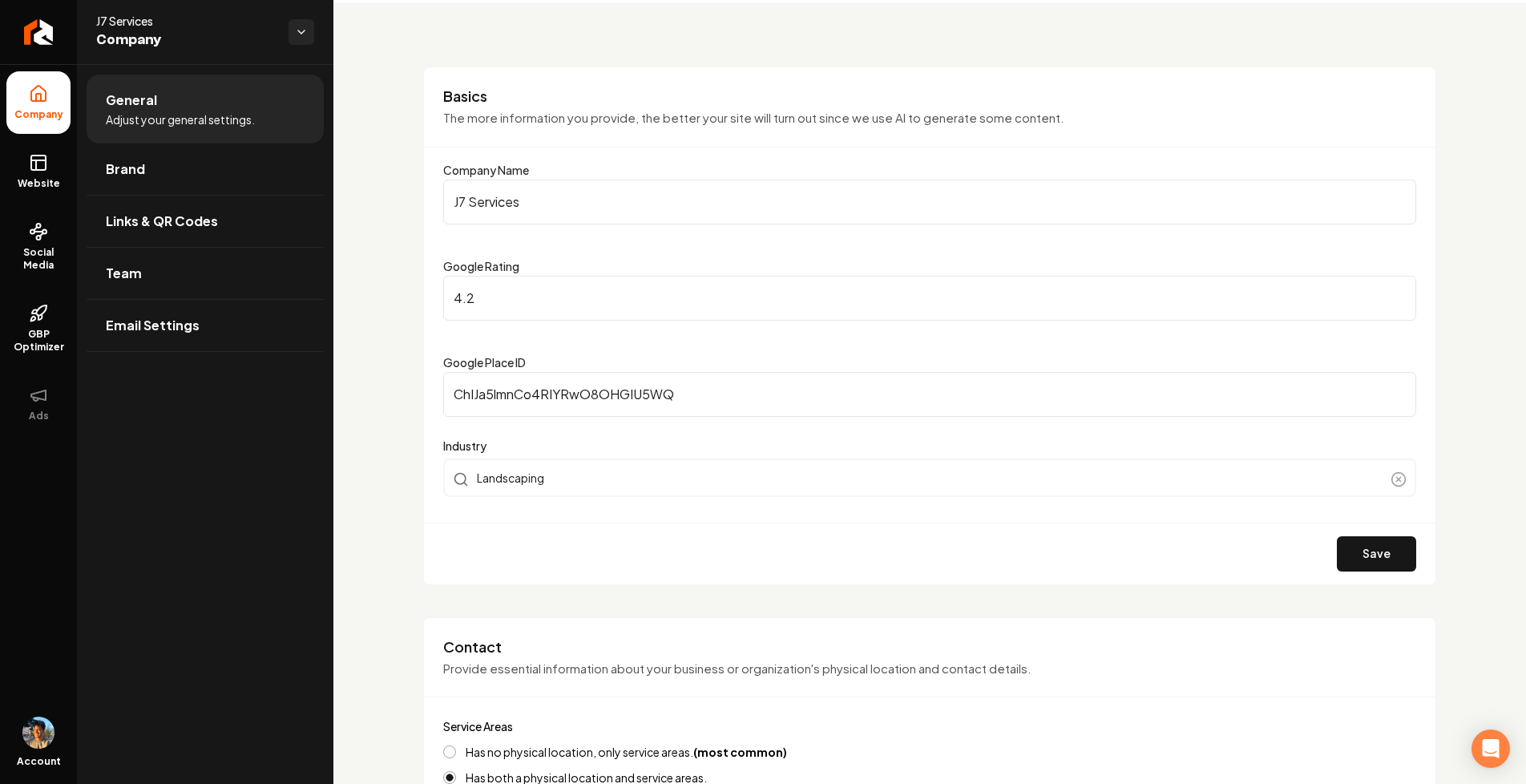
scroll to position [20, 0]
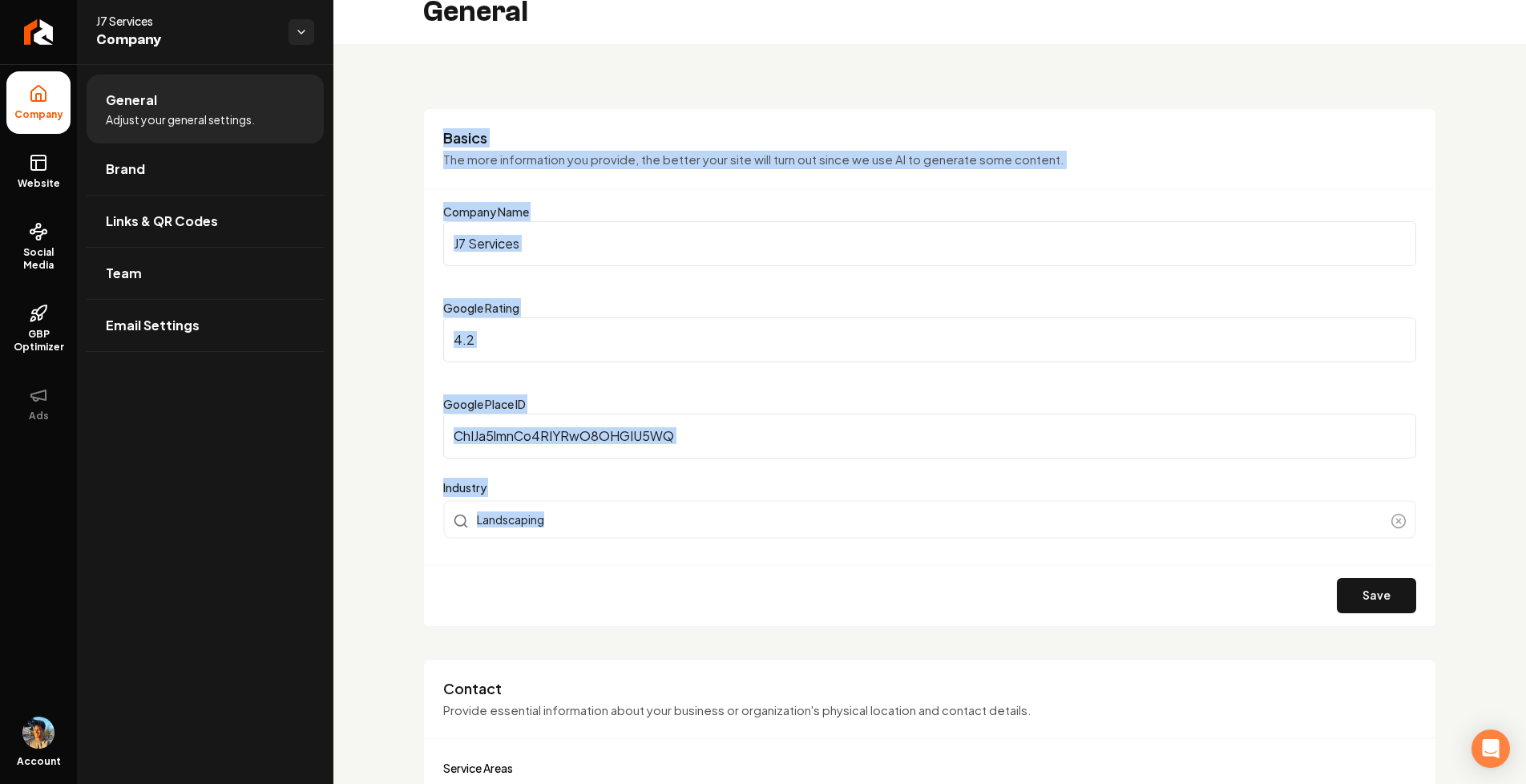
drag, startPoint x: 434, startPoint y: 136, endPoint x: 904, endPoint y: 539, distance: 619.1
click at [904, 539] on div "Basics The more information you provide, the better your site will turn out sin…" at bounding box center [930, 367] width 1013 height 519
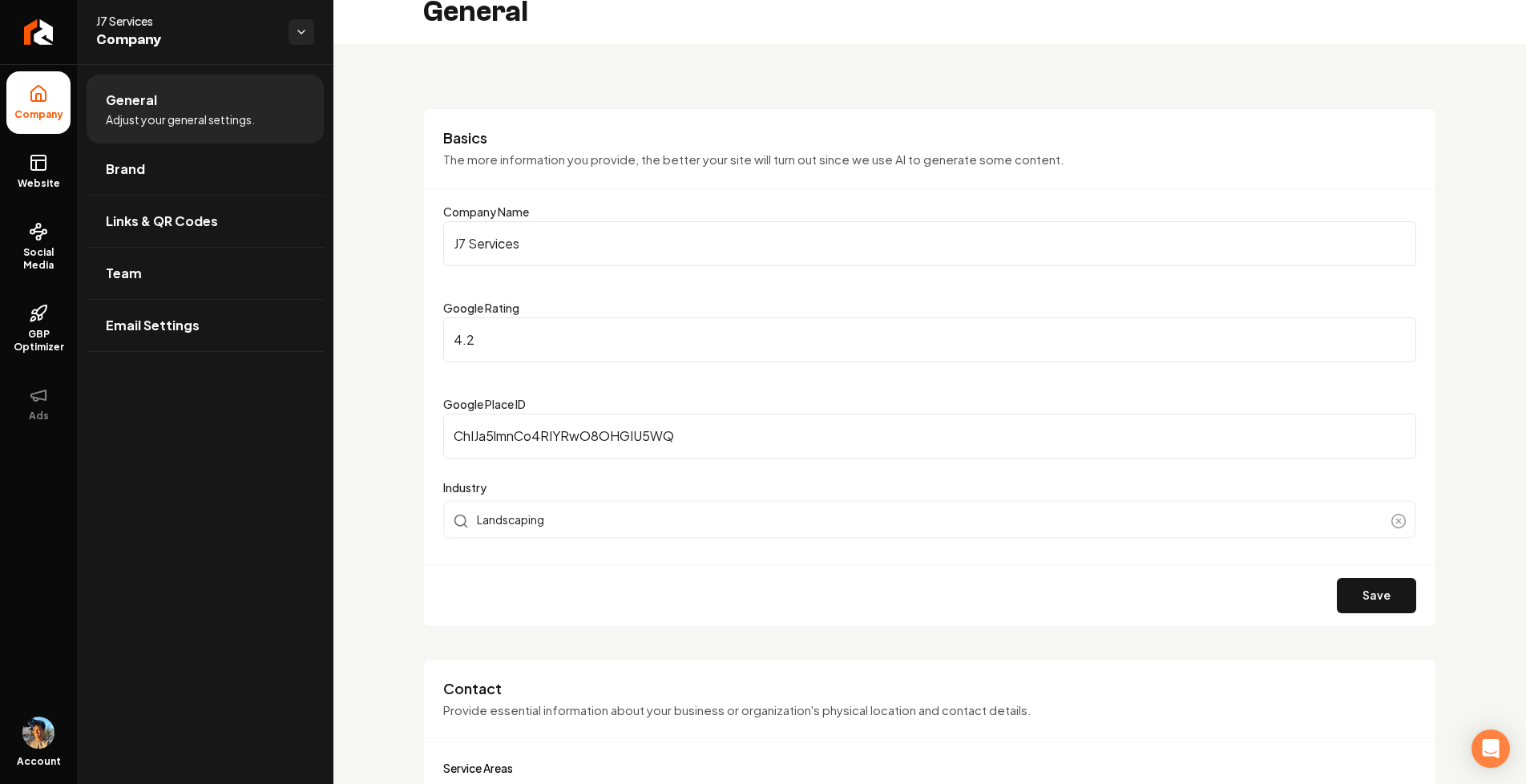
click at [473, 161] on p "The more information you provide, the better your site will turn out since we u…" at bounding box center [929, 159] width 973 height 18
drag, startPoint x: 533, startPoint y: 238, endPoint x: 584, endPoint y: 251, distance: 52.6
click at [584, 251] on div "Basics The more information you provide, the better your site will turn out sin…" at bounding box center [930, 367] width 1013 height 519
drag, startPoint x: 531, startPoint y: 213, endPoint x: 578, endPoint y: 228, distance: 49.3
click at [578, 228] on div "Company Name J7 Services" at bounding box center [929, 234] width 973 height 64
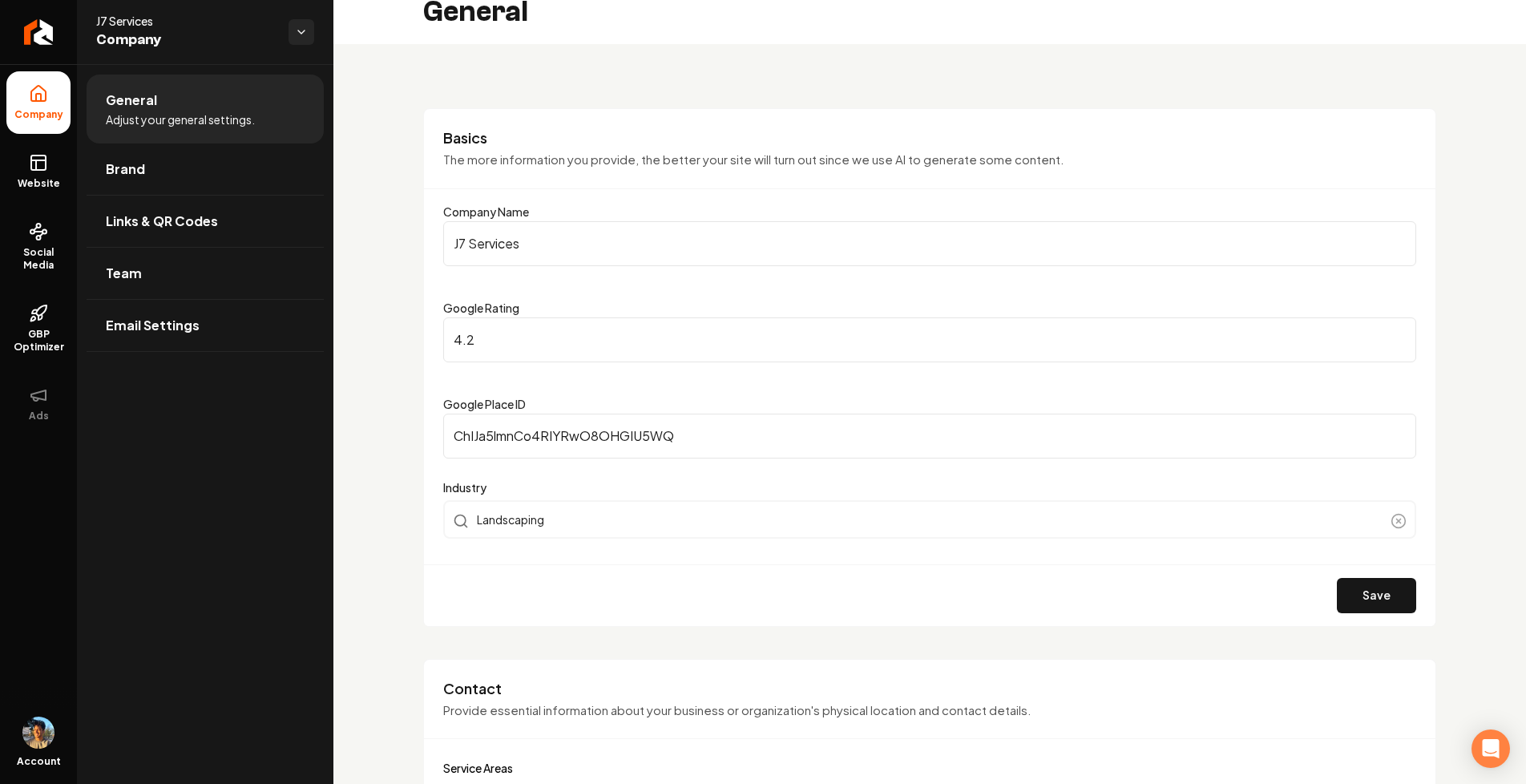
click at [488, 227] on input "J7 Services" at bounding box center [929, 243] width 973 height 45
click at [517, 238] on input "J7 Services" at bounding box center [929, 243] width 973 height 45
click at [580, 259] on input "J7 Services" at bounding box center [929, 243] width 973 height 45
type input "J7 Services"
click at [618, 164] on p "The more information you provide, the better your site will turn out since we u…" at bounding box center [929, 159] width 973 height 18
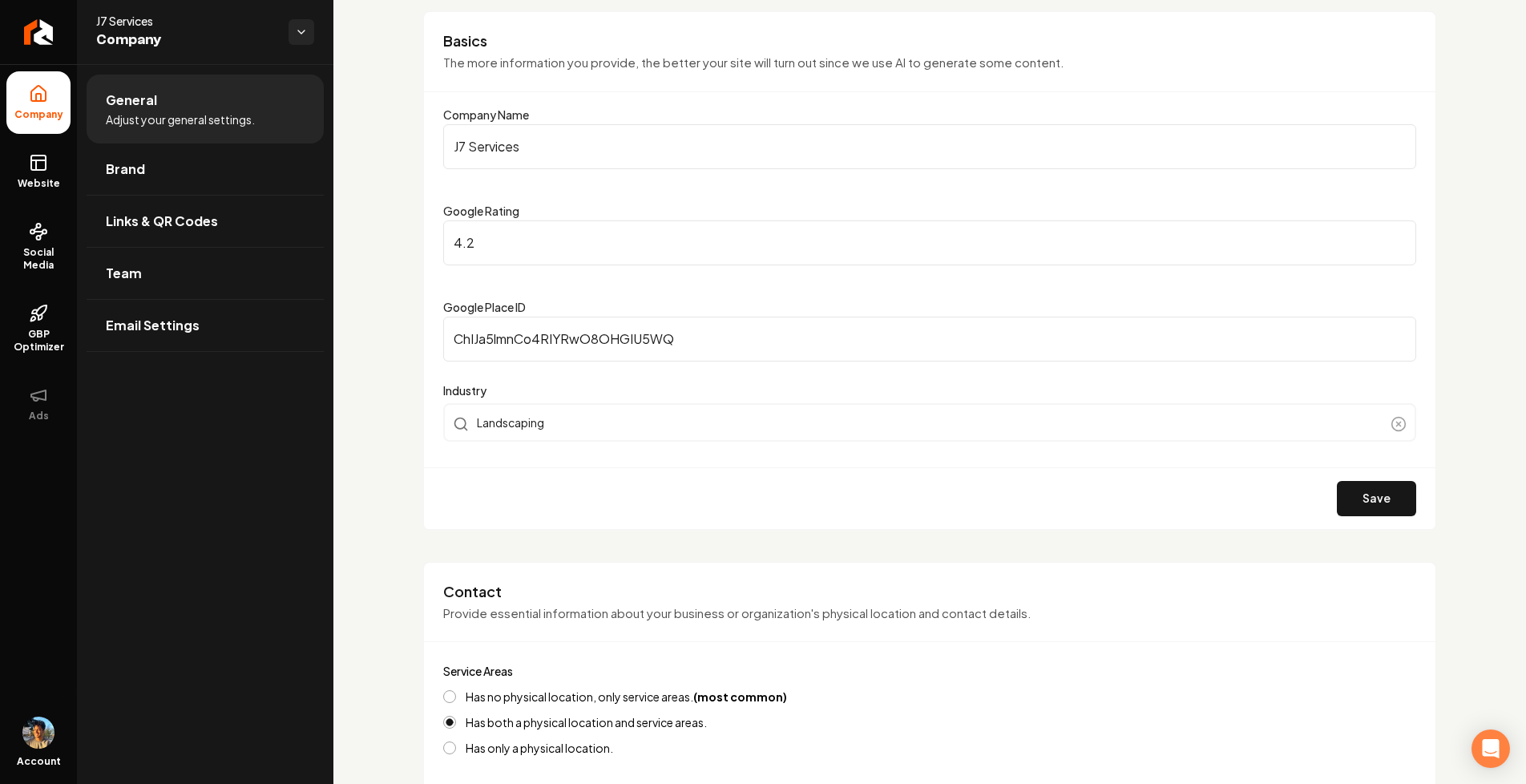
scroll to position [128, 0]
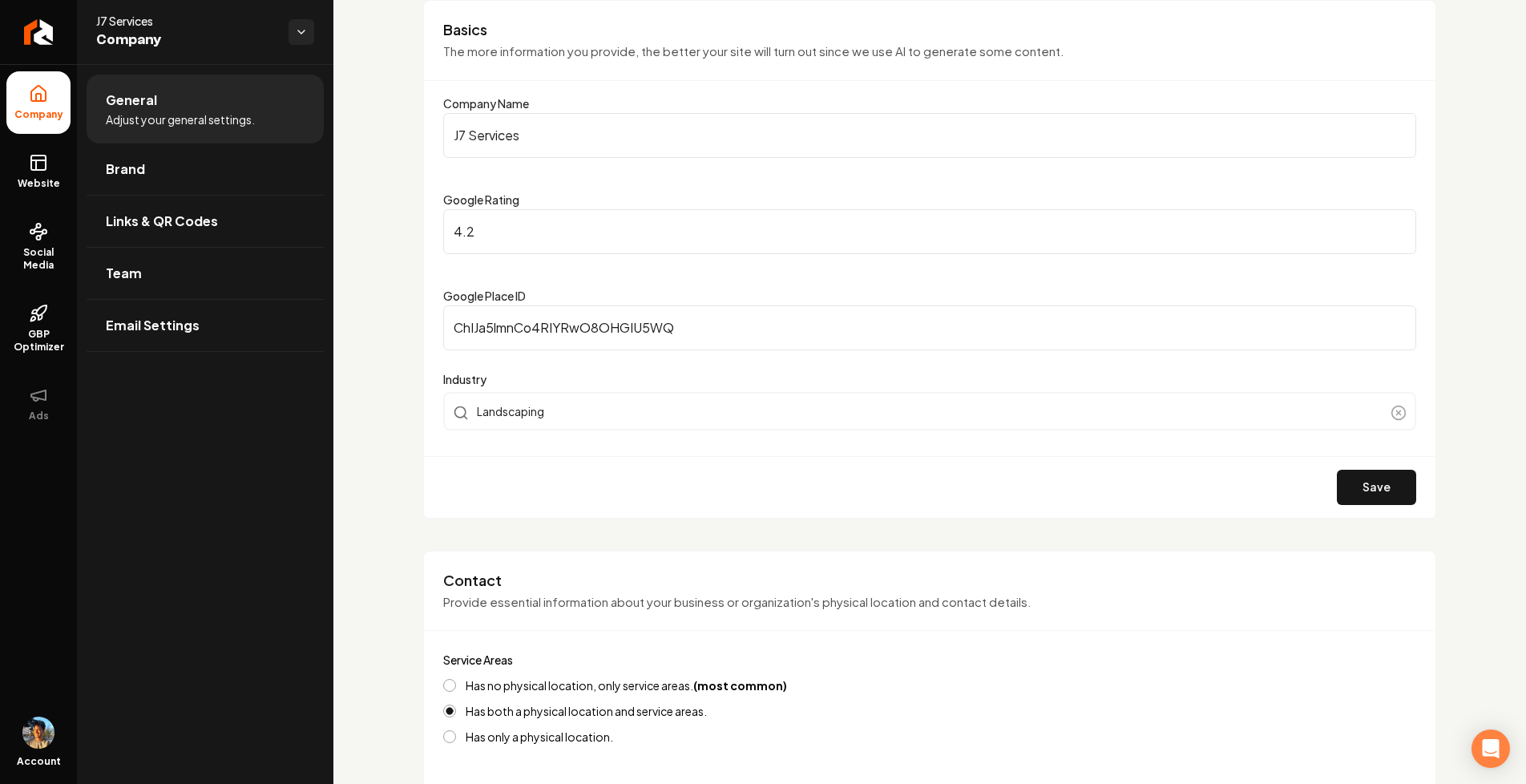
click at [501, 246] on input "4.2" at bounding box center [929, 231] width 973 height 45
type input "4.2"
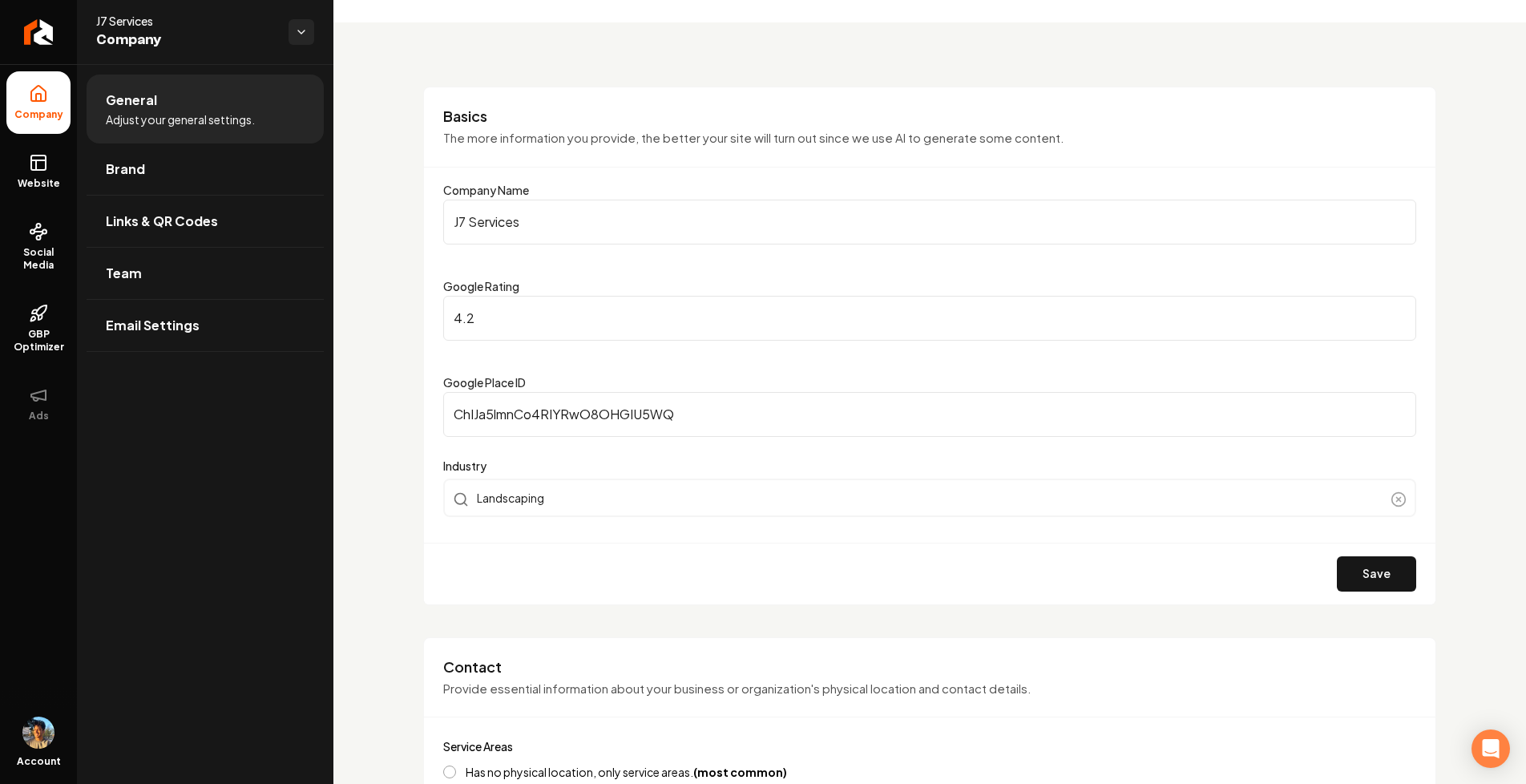
scroll to position [0, 0]
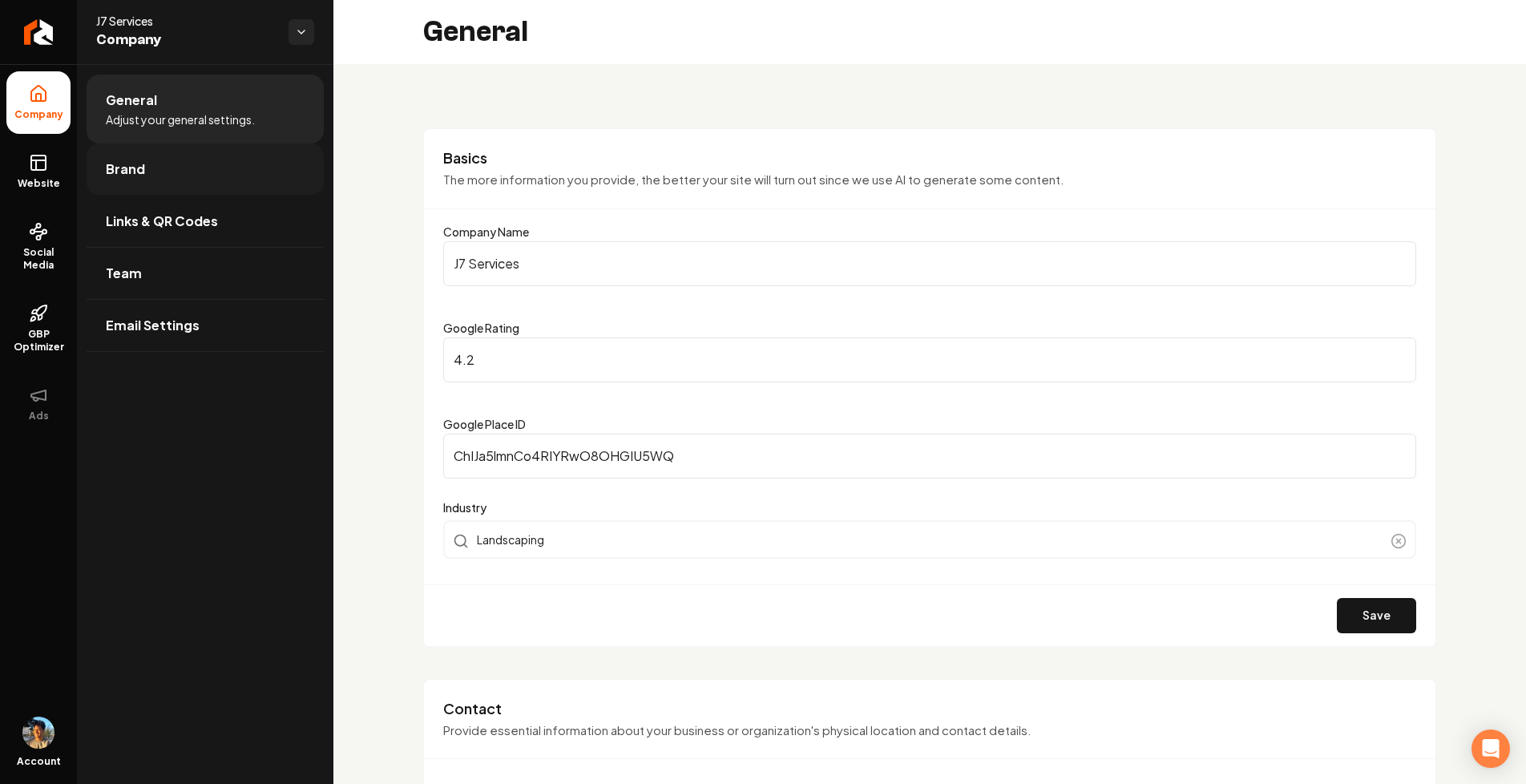
click at [201, 178] on link "Brand" at bounding box center [205, 170] width 238 height 52
click at [247, 170] on link "Brand" at bounding box center [205, 170] width 238 height 52
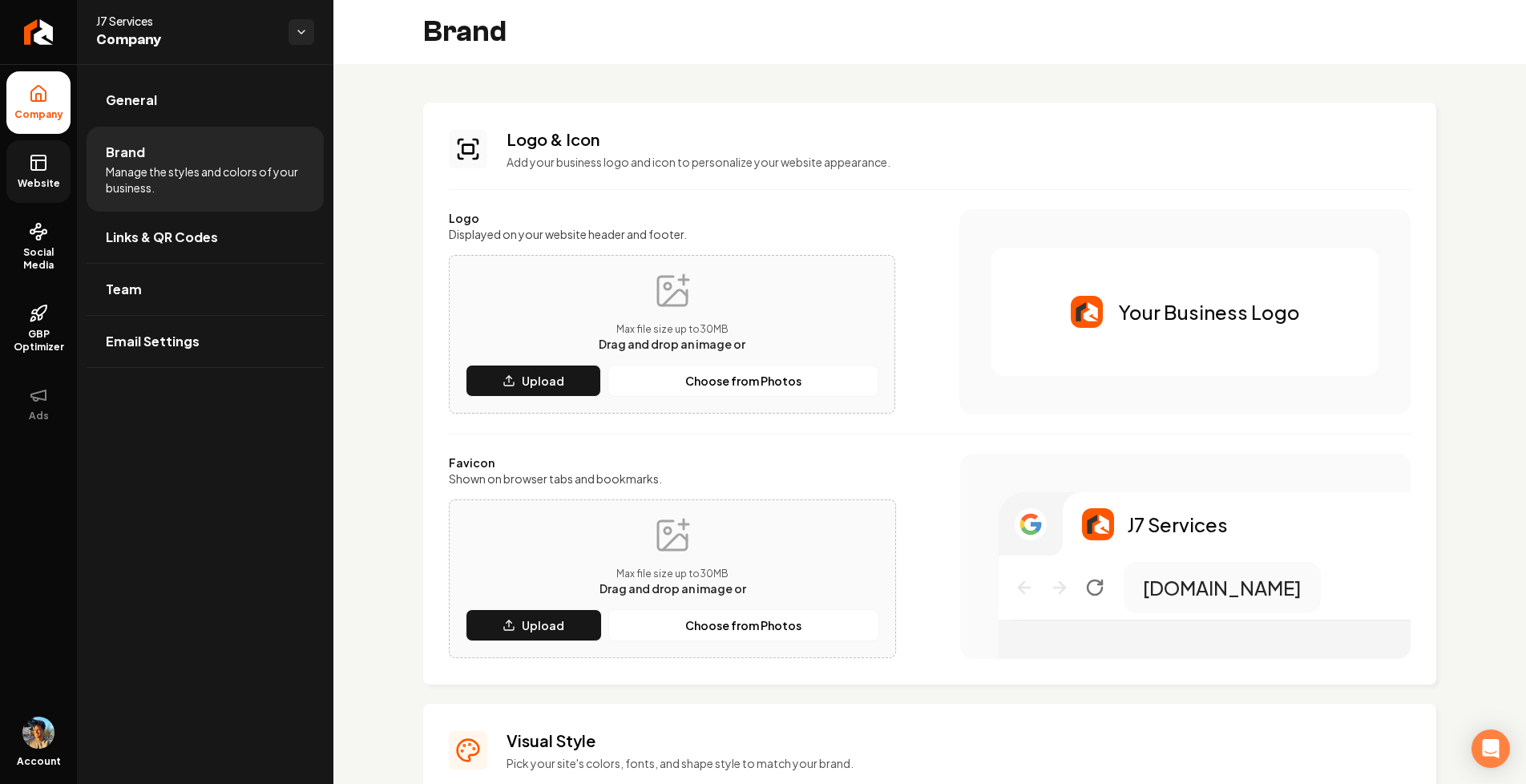
click at [43, 155] on rect at bounding box center [38, 162] width 14 height 14
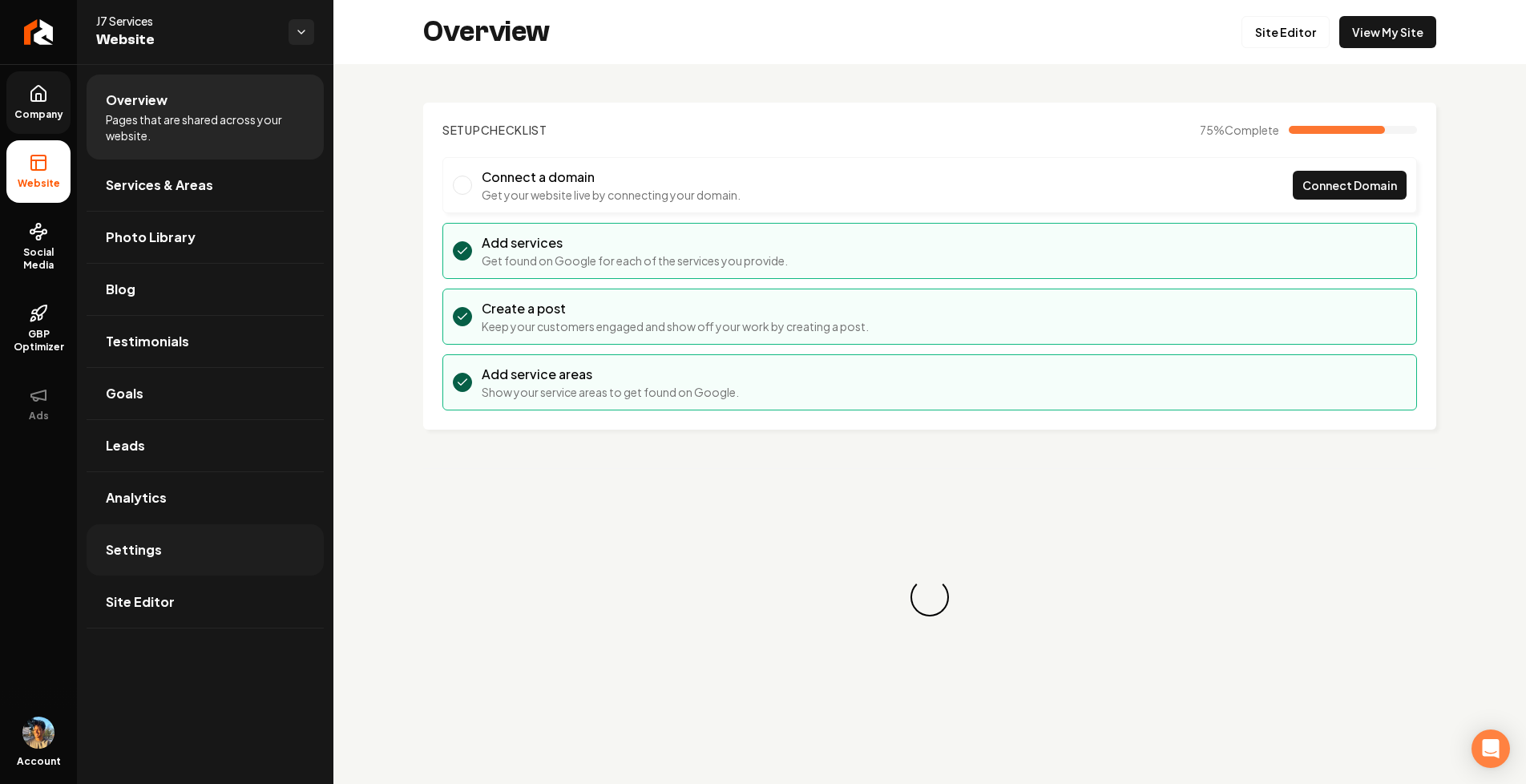
click at [184, 557] on link "Settings" at bounding box center [205, 550] width 238 height 52
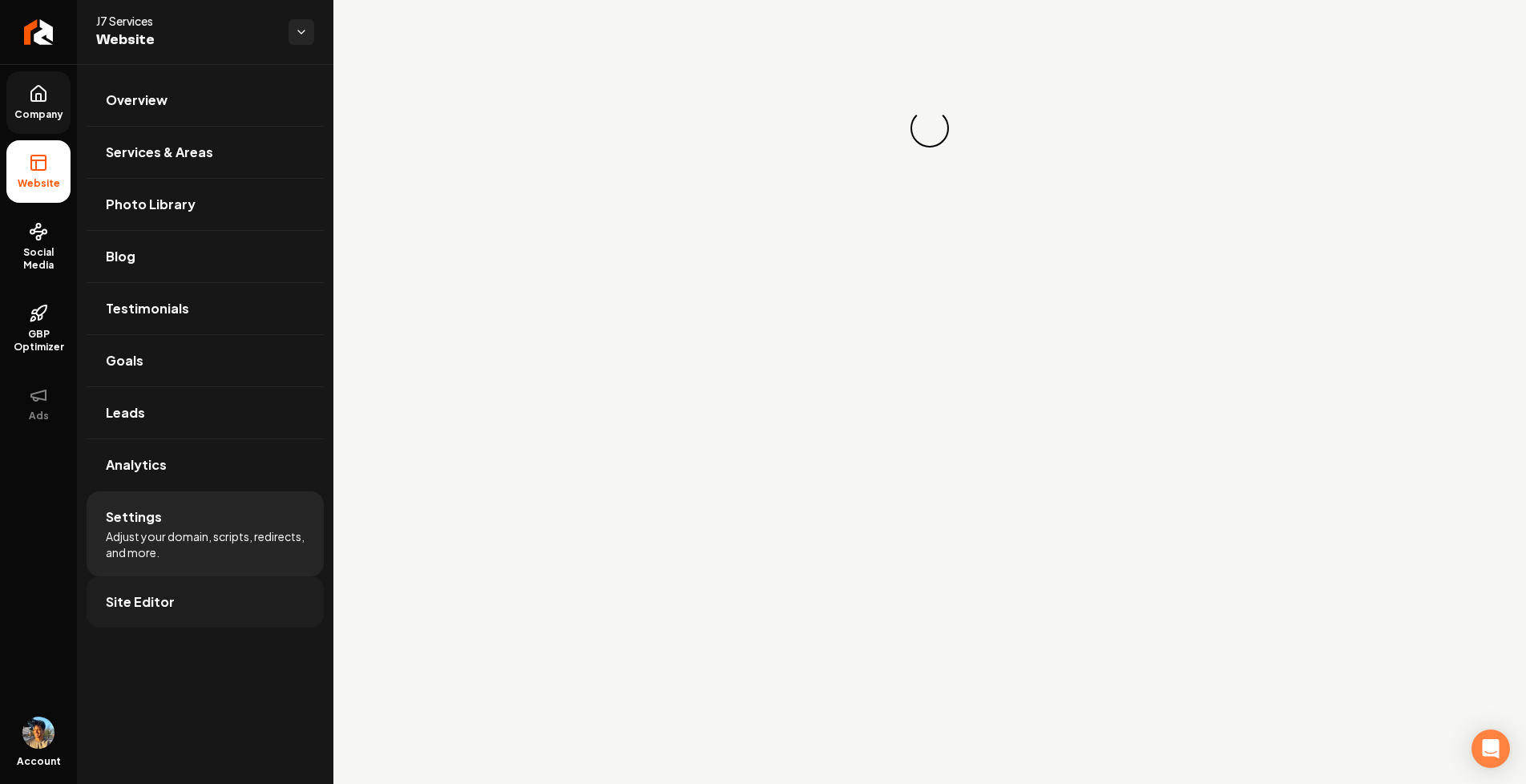
click at [184, 587] on link "Site Editor" at bounding box center [205, 602] width 238 height 52
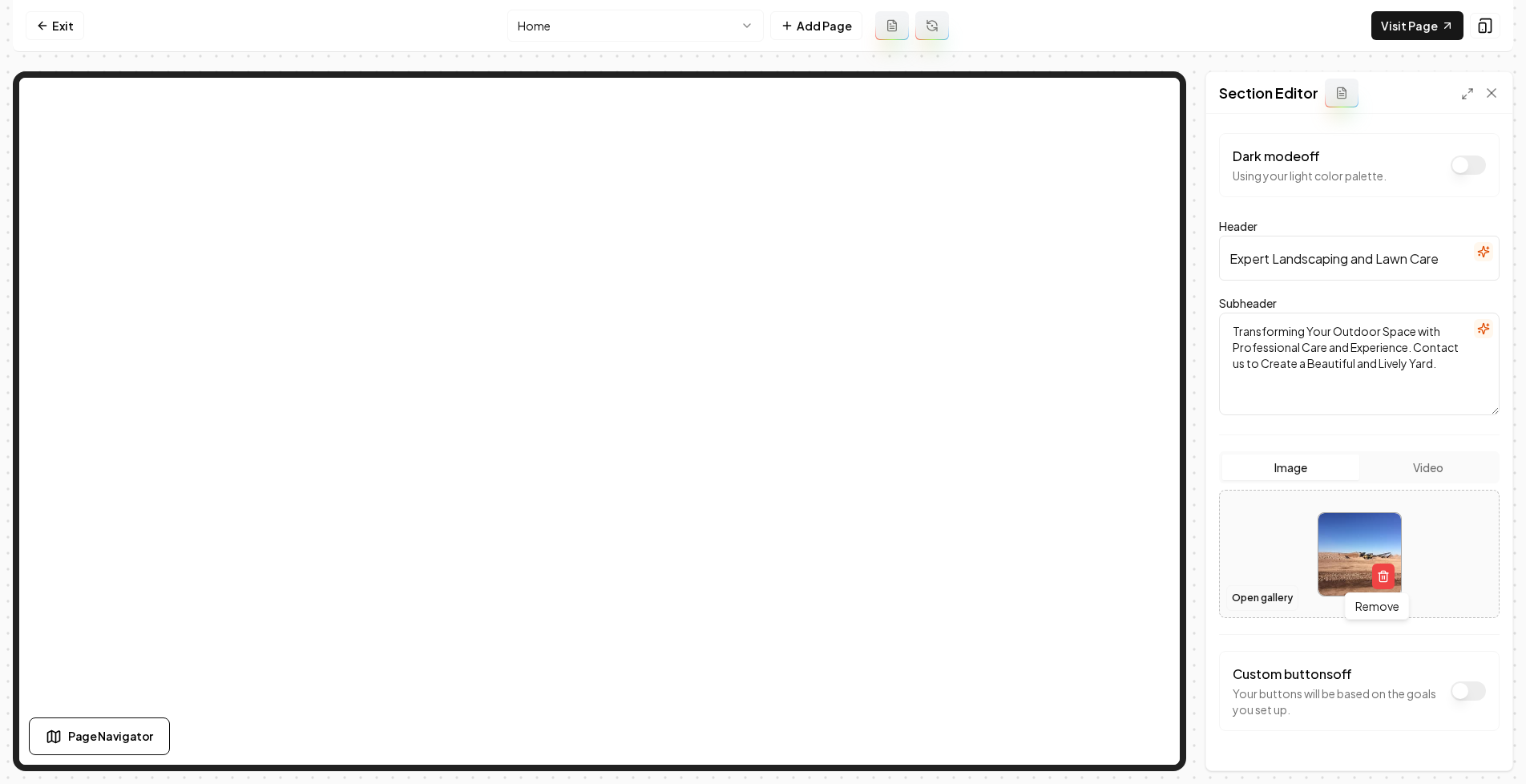
click at [1262, 602] on button "Open gallery" at bounding box center [1262, 598] width 72 height 26
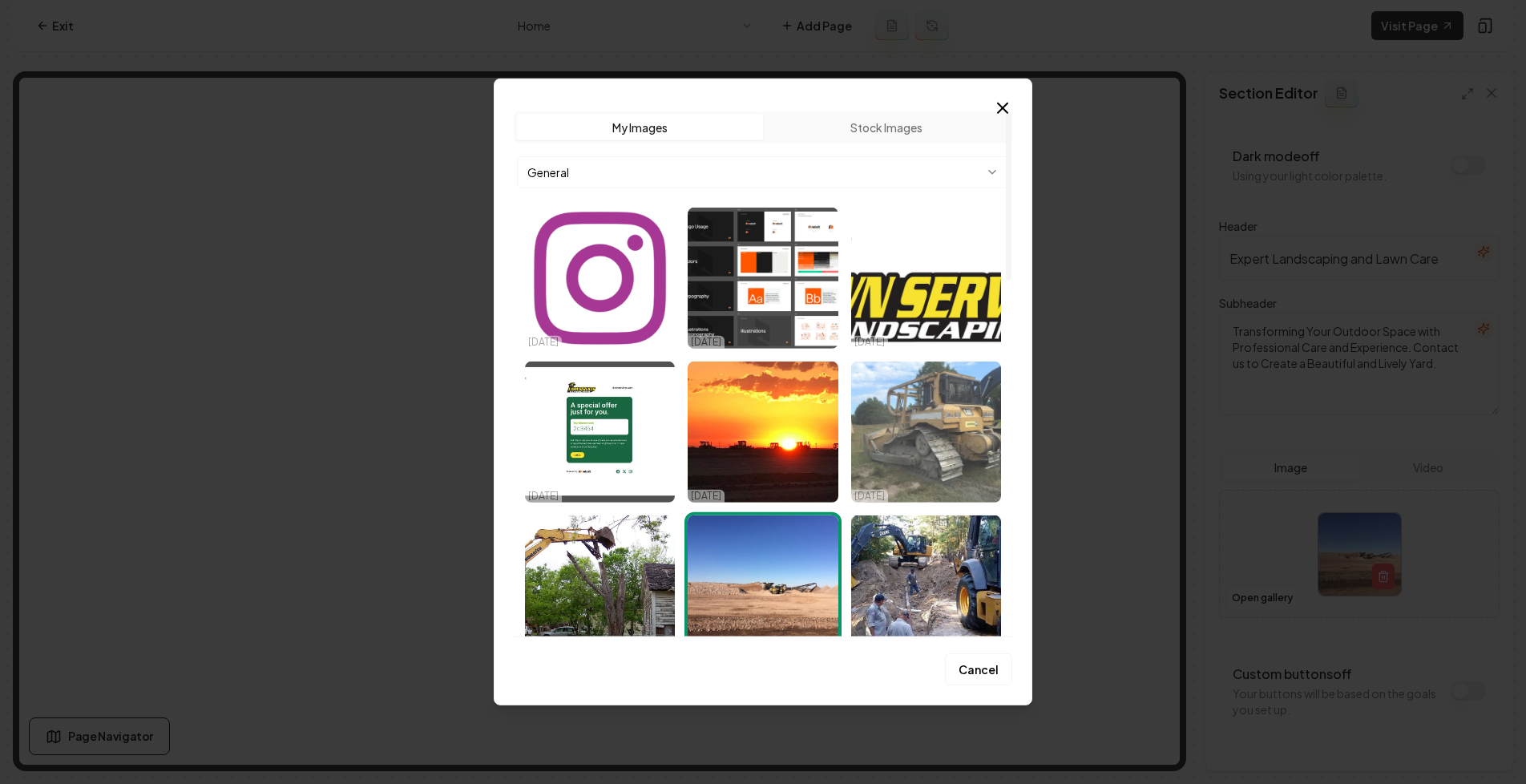
click at [932, 442] on img "Select image image_66eb345fe375273f604cb64b.webp" at bounding box center [926, 431] width 150 height 141
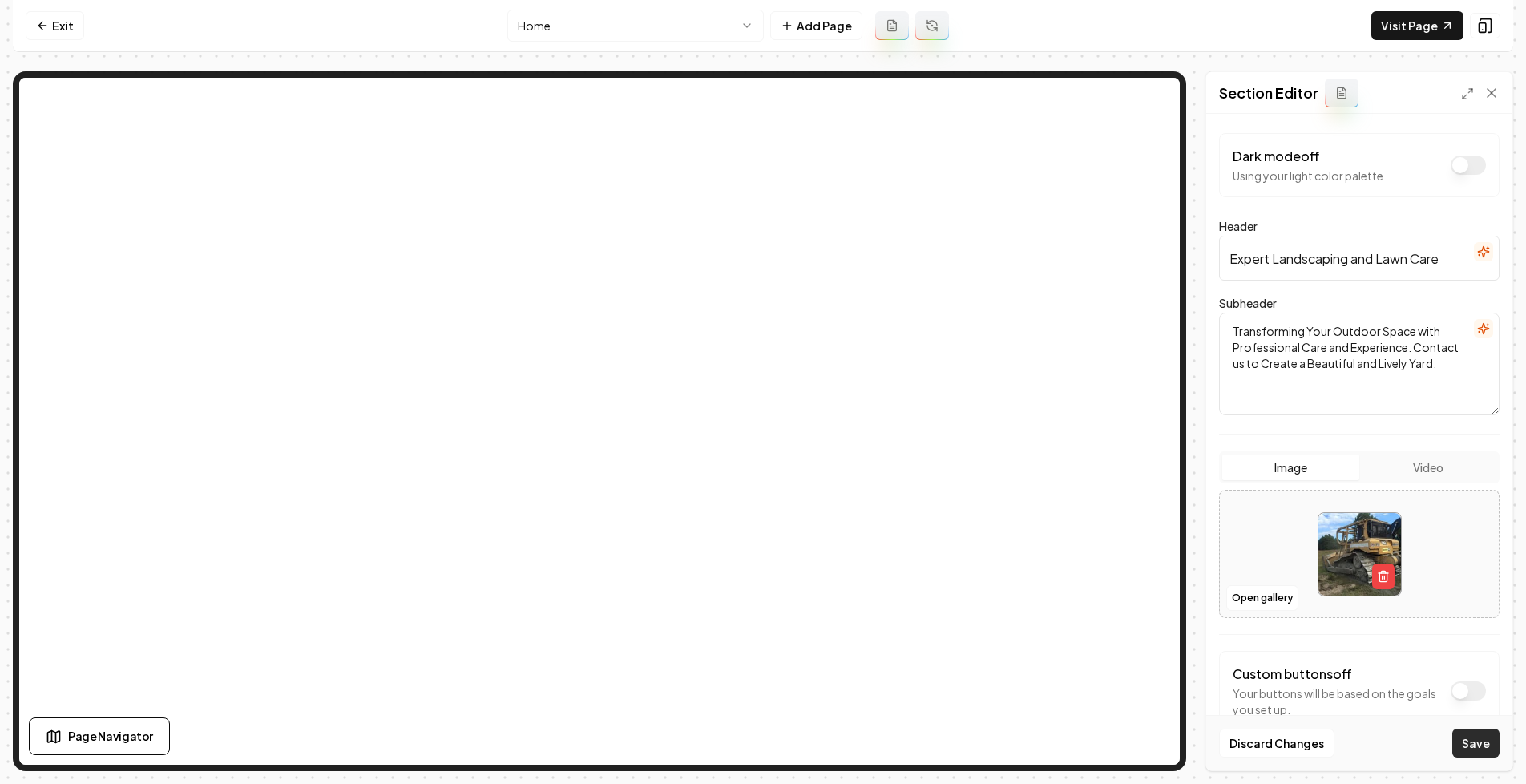
click at [1471, 742] on button "Save" at bounding box center [1475, 743] width 47 height 29
click at [54, 32] on link "Exit" at bounding box center [55, 26] width 58 height 29
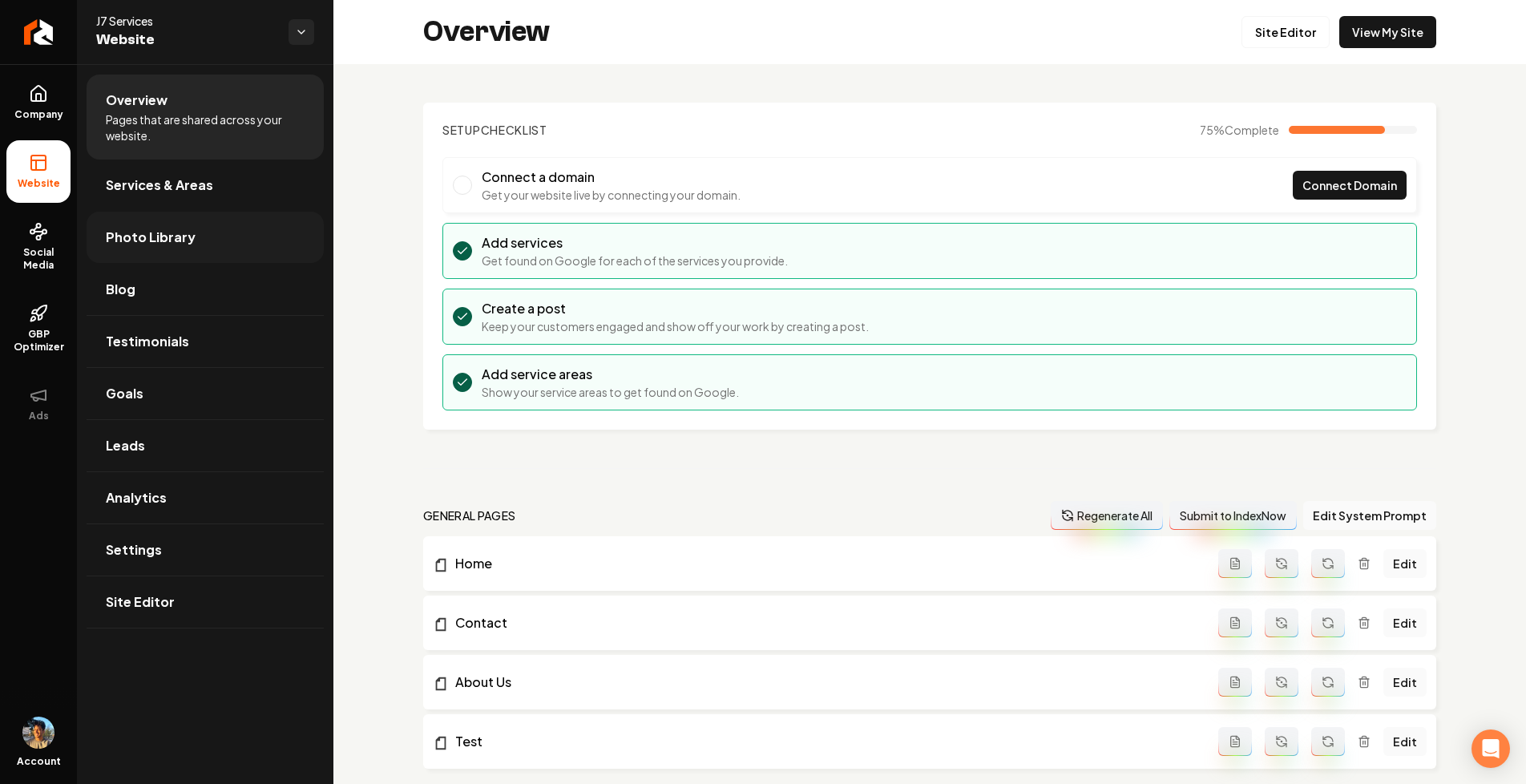
click at [140, 243] on span "Photo Library" at bounding box center [150, 238] width 90 height 19
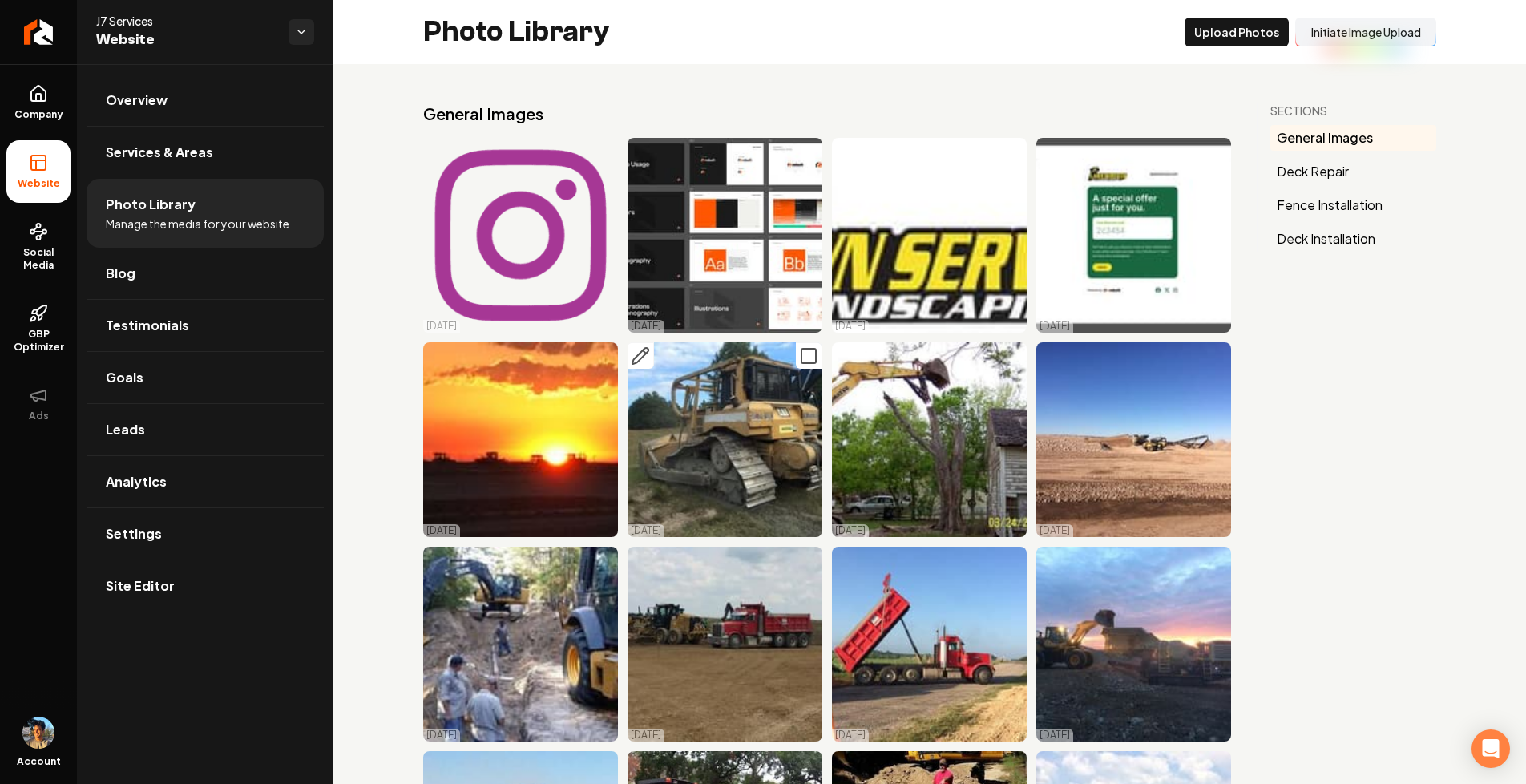
click at [799, 360] on icon "Main content area" at bounding box center [809, 356] width 19 height 19
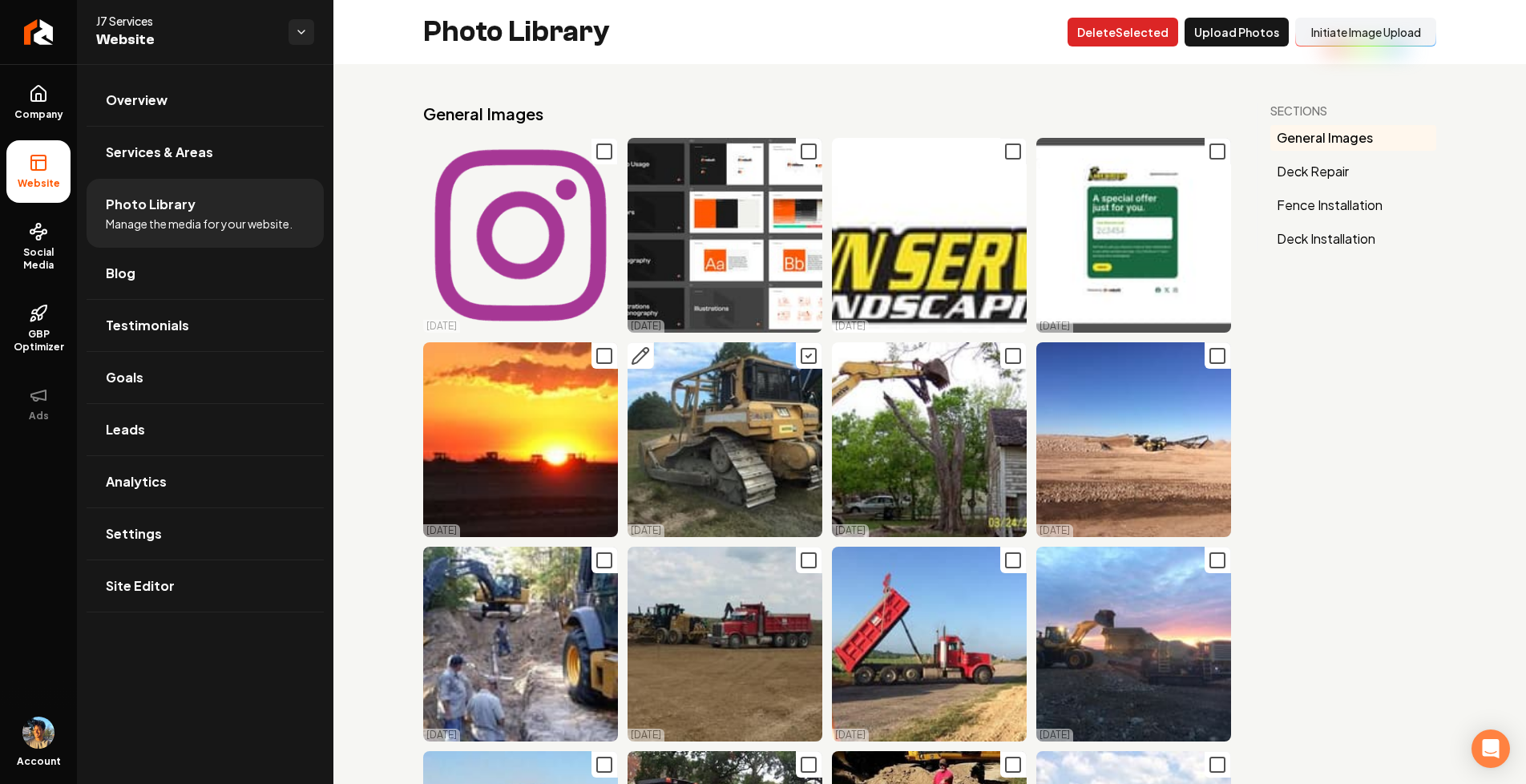
click at [1117, 39] on button "Delet e Selected" at bounding box center [1122, 32] width 110 height 29
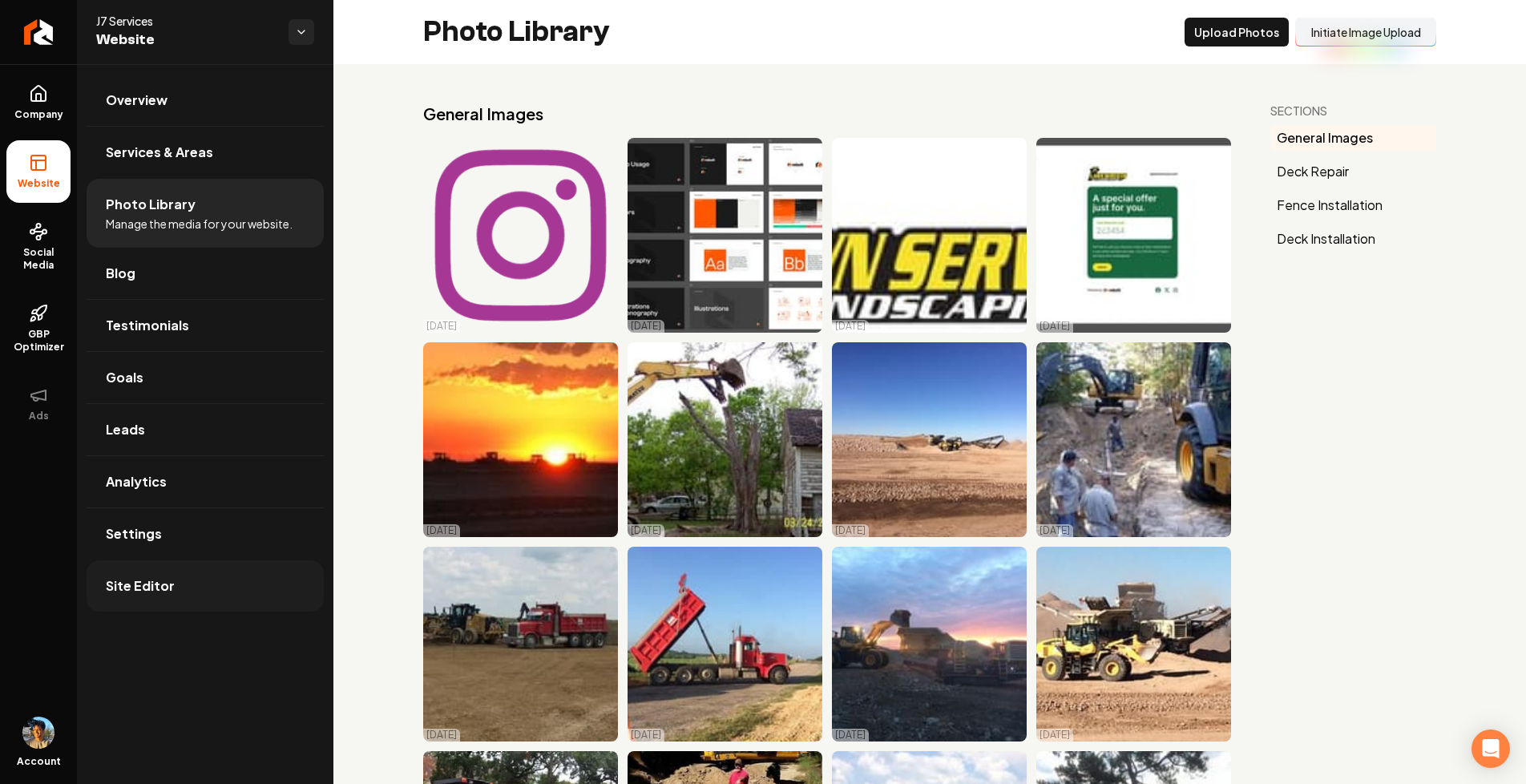
click at [142, 586] on span "Site Editor" at bounding box center [140, 586] width 69 height 19
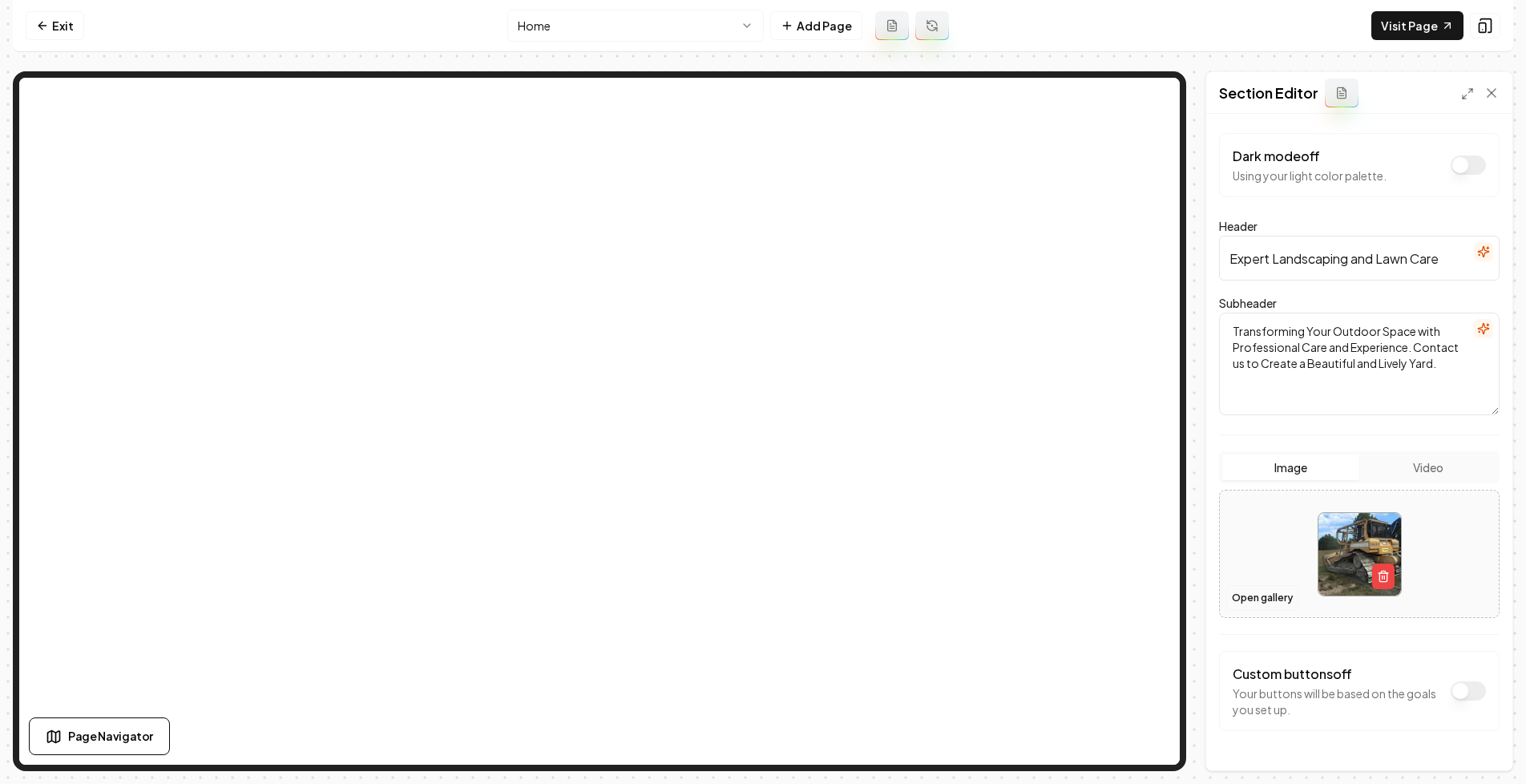
click at [1282, 598] on button "Open gallery" at bounding box center [1262, 598] width 72 height 26
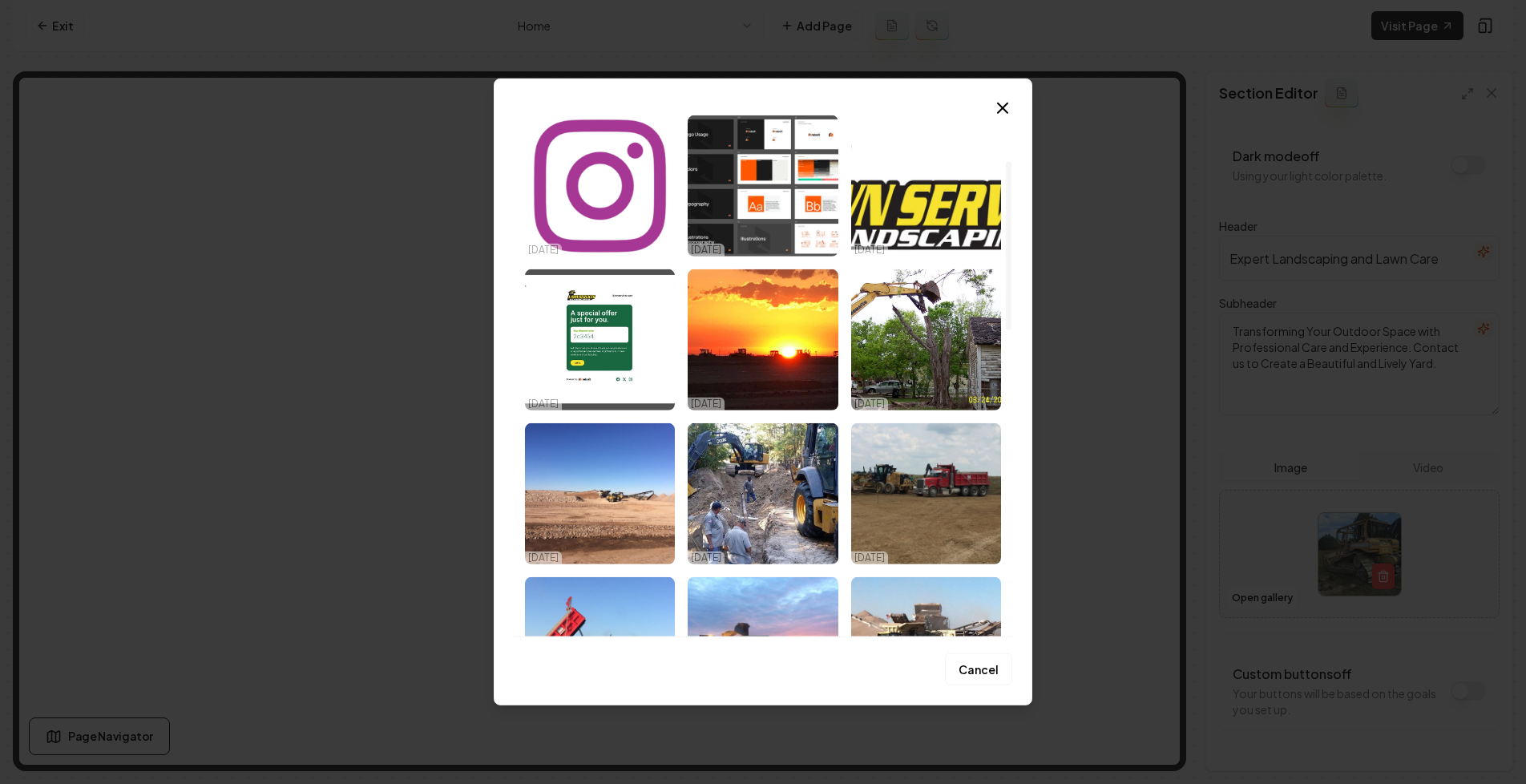
scroll to position [71, 0]
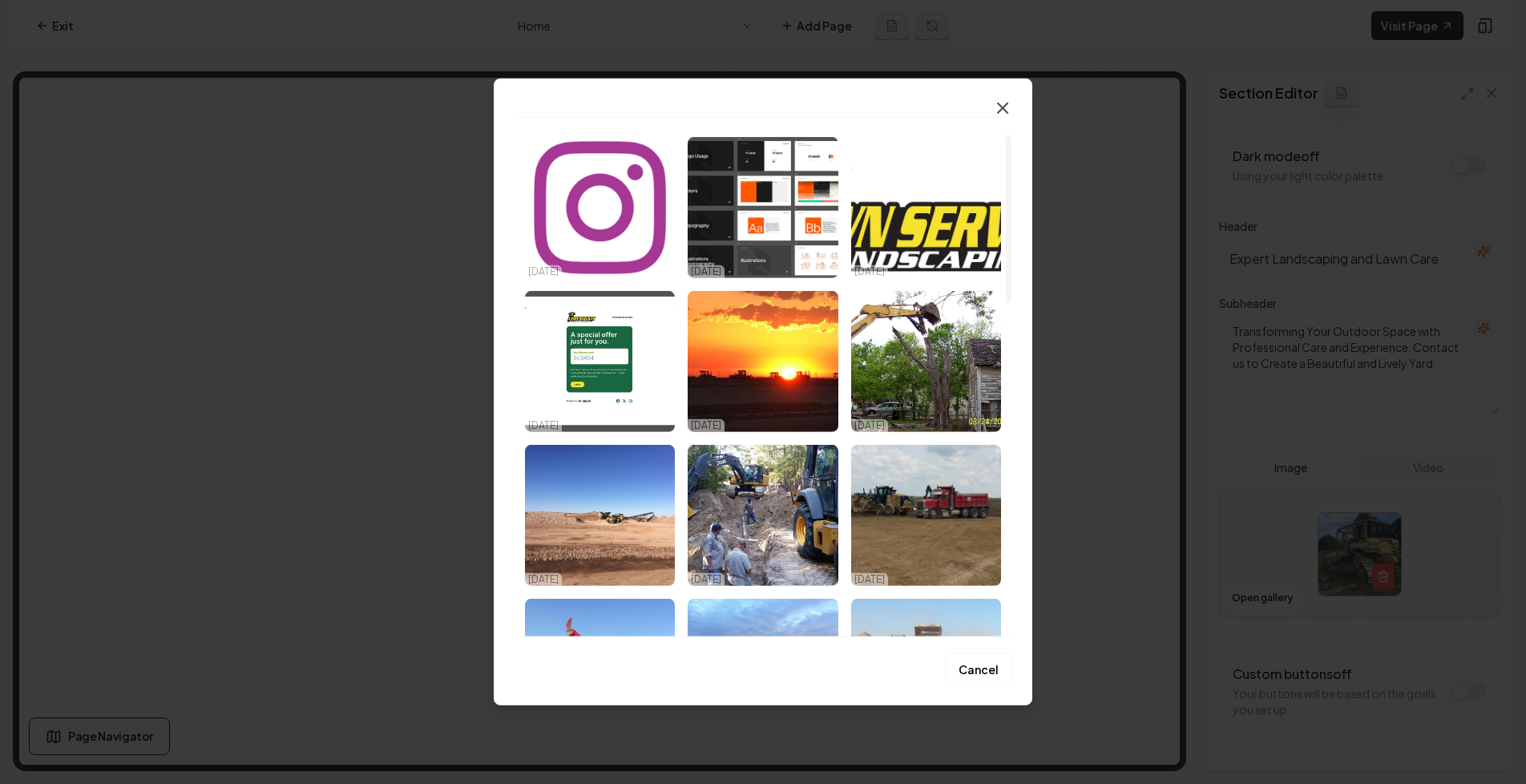
click at [1006, 104] on icon "button" at bounding box center [1003, 108] width 10 height 10
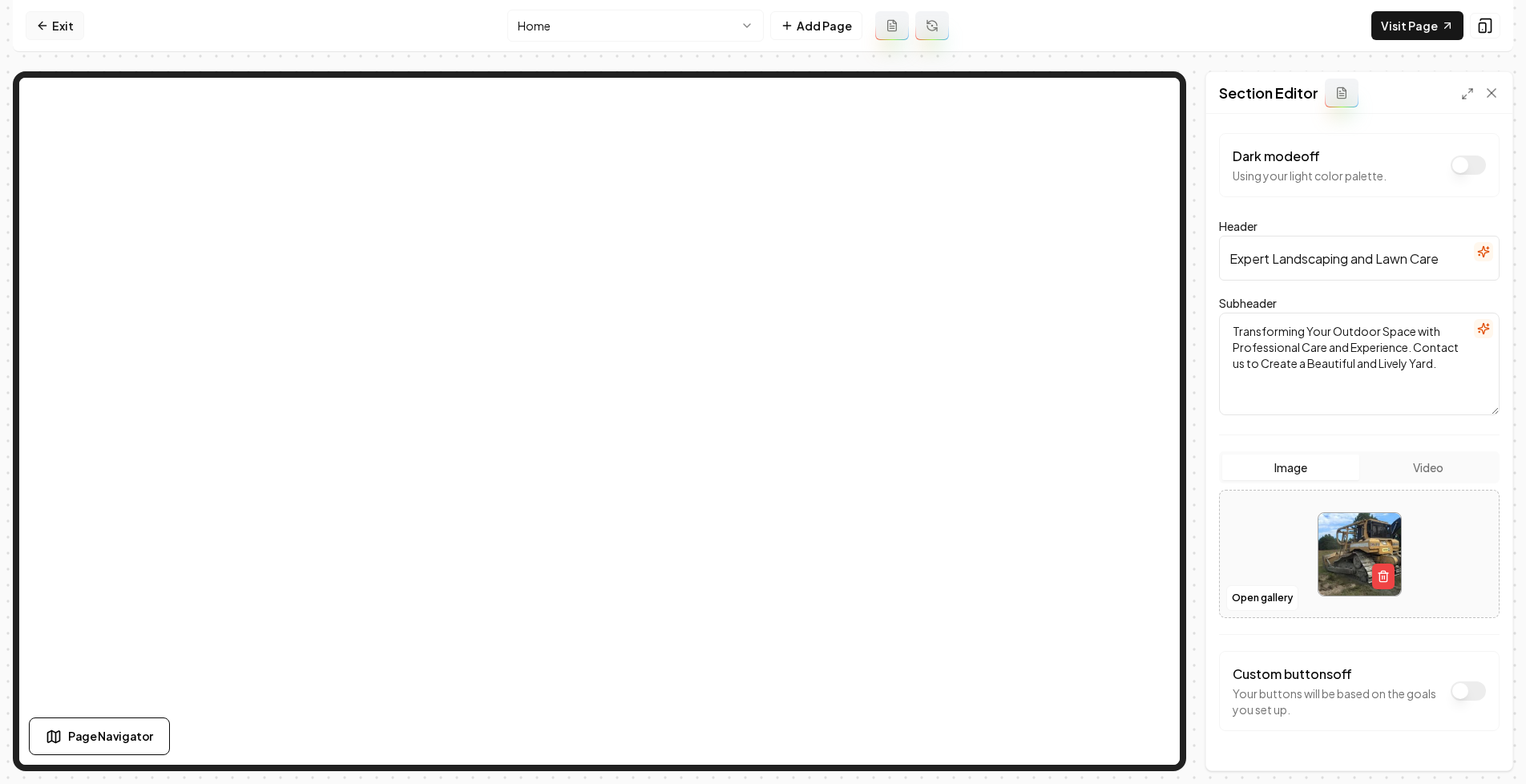
click at [40, 12] on link "Exit" at bounding box center [55, 26] width 58 height 29
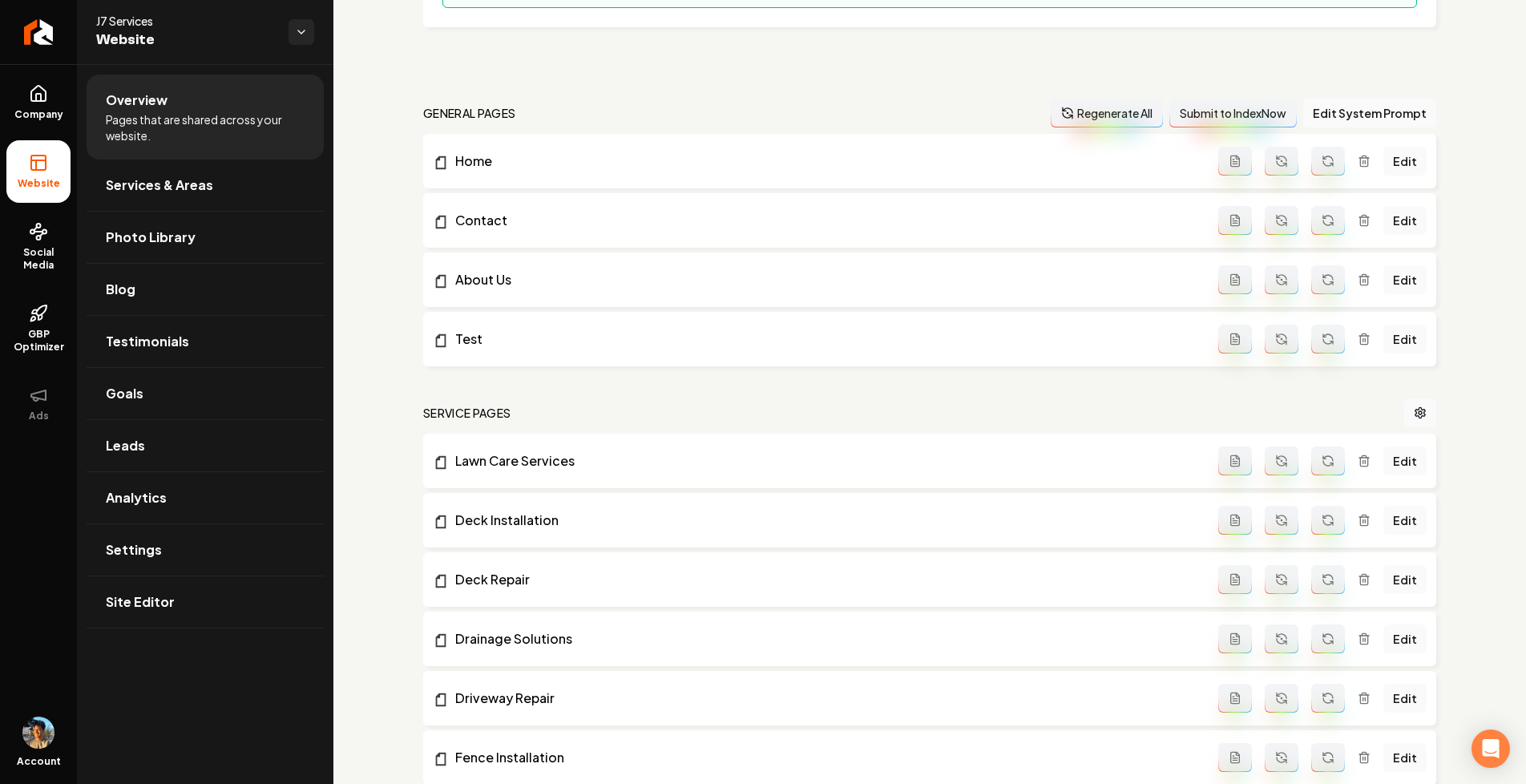
scroll to position [398, 0]
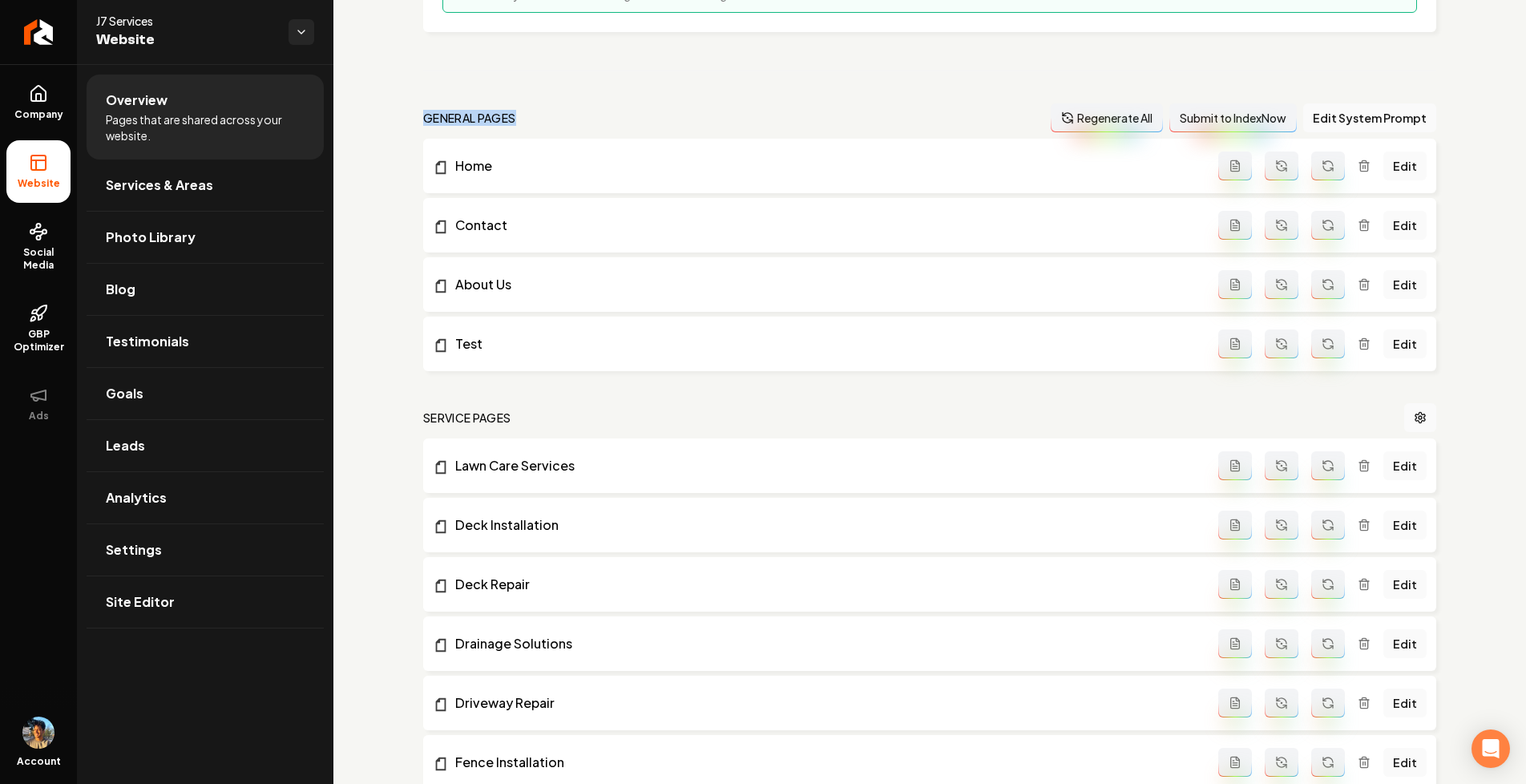
drag, startPoint x: 409, startPoint y: 108, endPoint x: 529, endPoint y: 127, distance: 121.5
click at [529, 127] on div "Setup Checklist 75 % Complete Connect a domain Get your website live by connect…" at bounding box center [930, 542] width 1192 height 1753
click at [432, 108] on nav "general pages Regenerate All Submit to IndexNow Edit System Prompt" at bounding box center [930, 118] width 1013 height 29
click at [38, 254] on span "Social Media" at bounding box center [38, 259] width 64 height 26
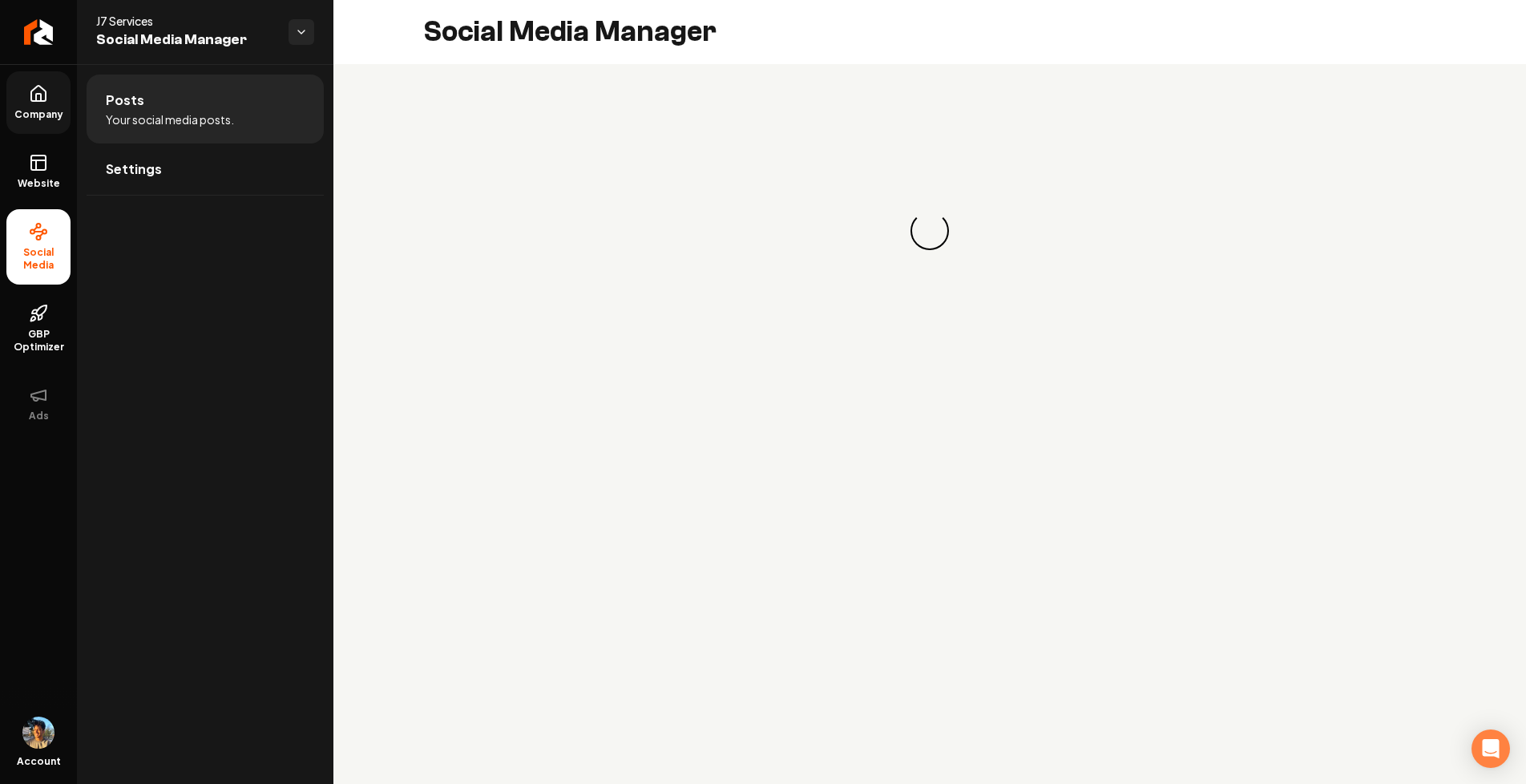
click at [30, 127] on link "Company" at bounding box center [38, 102] width 64 height 62
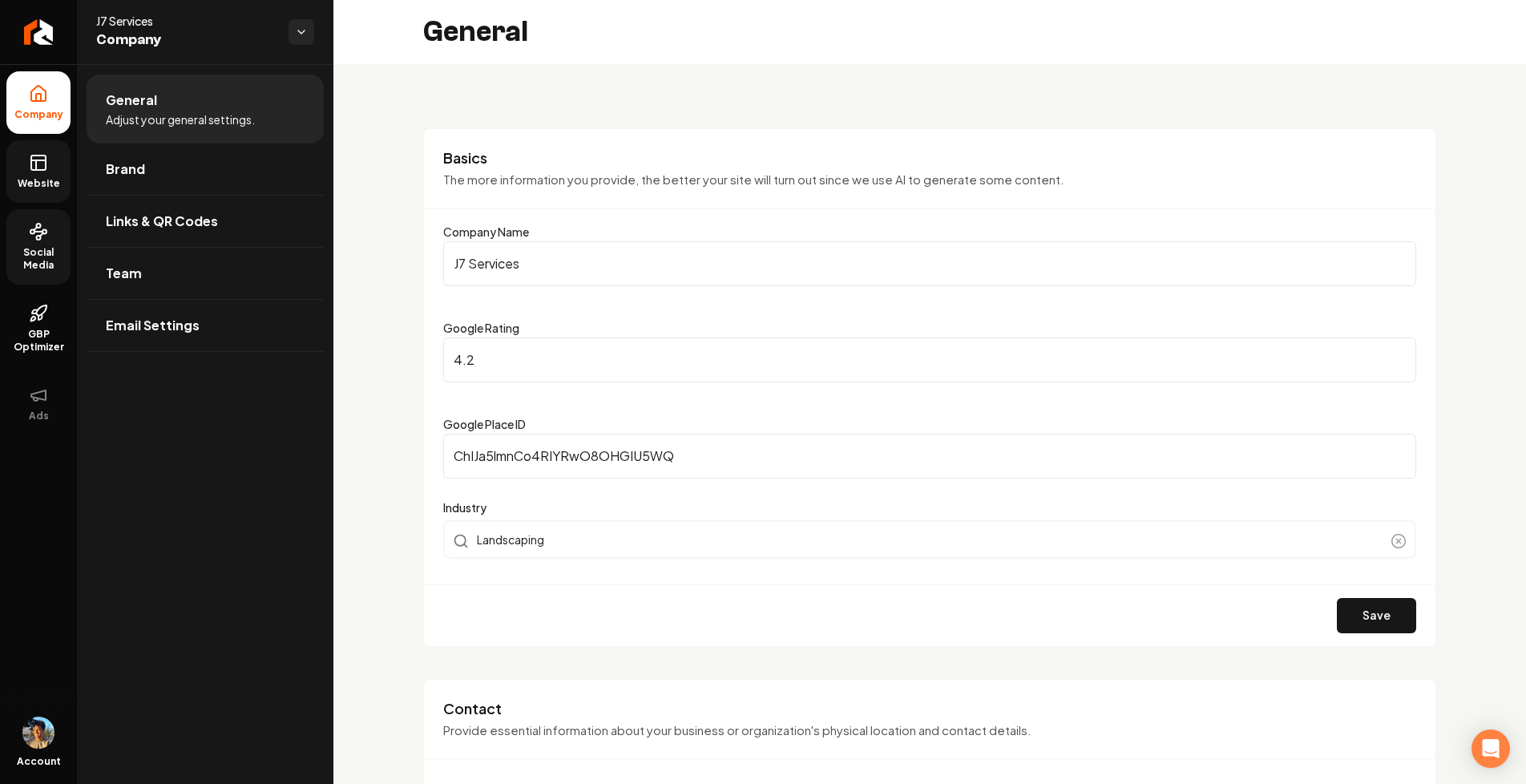
click at [32, 159] on rect at bounding box center [38, 162] width 14 height 14
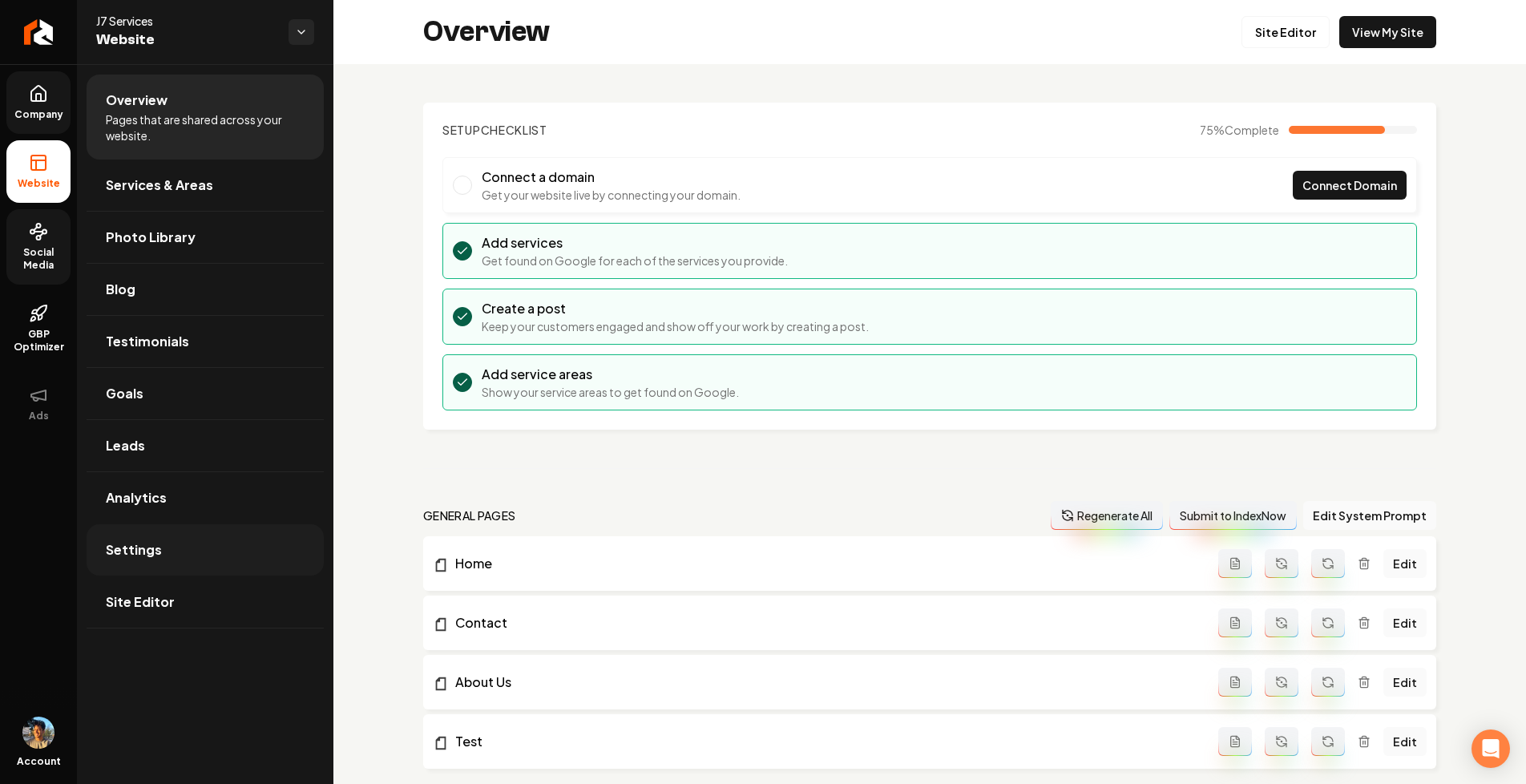
click at [142, 541] on span "Settings" at bounding box center [133, 550] width 57 height 19
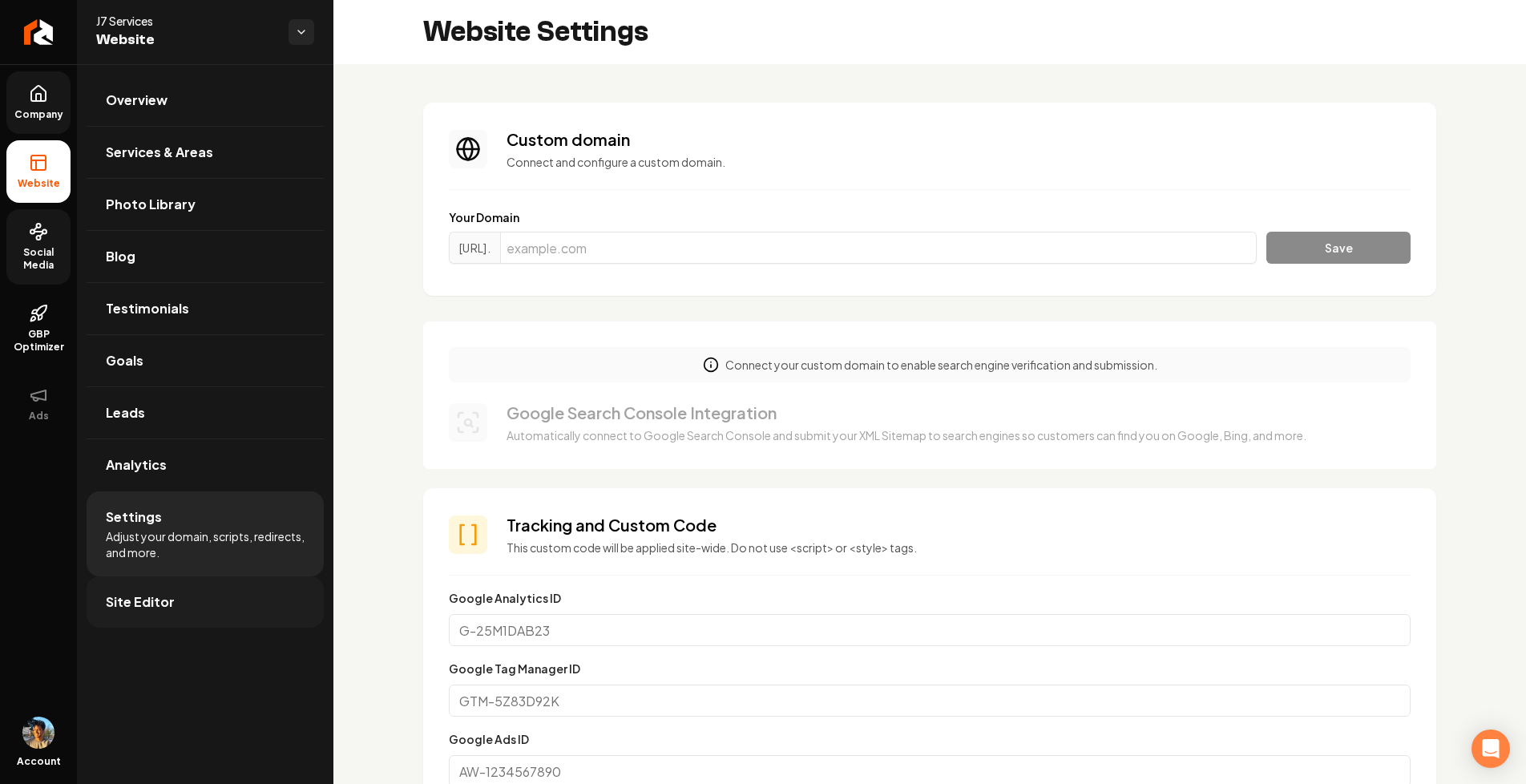
click at [149, 600] on span "Site Editor" at bounding box center [140, 602] width 69 height 19
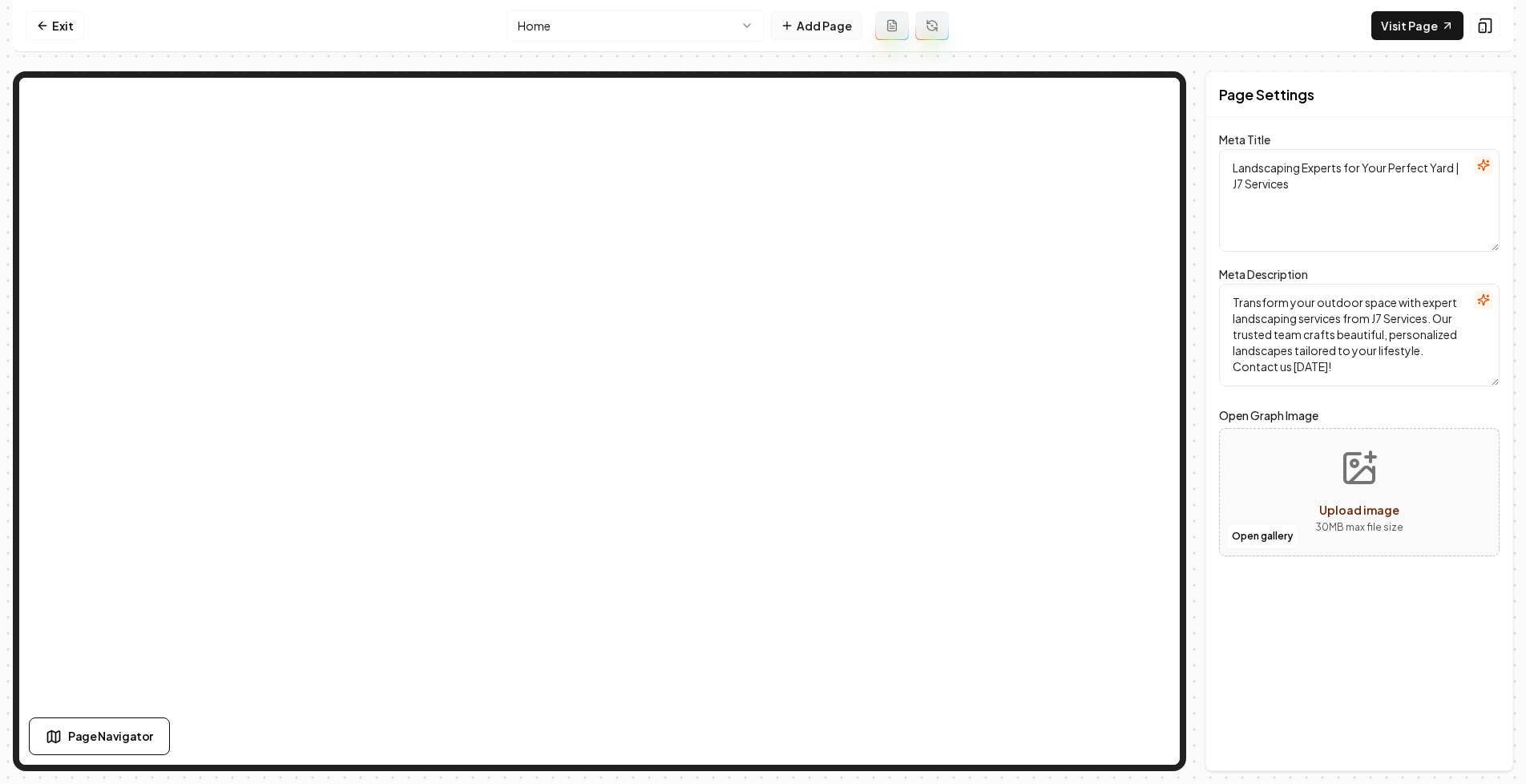
click at [821, 27] on button "Add Page" at bounding box center [817, 26] width 92 height 29
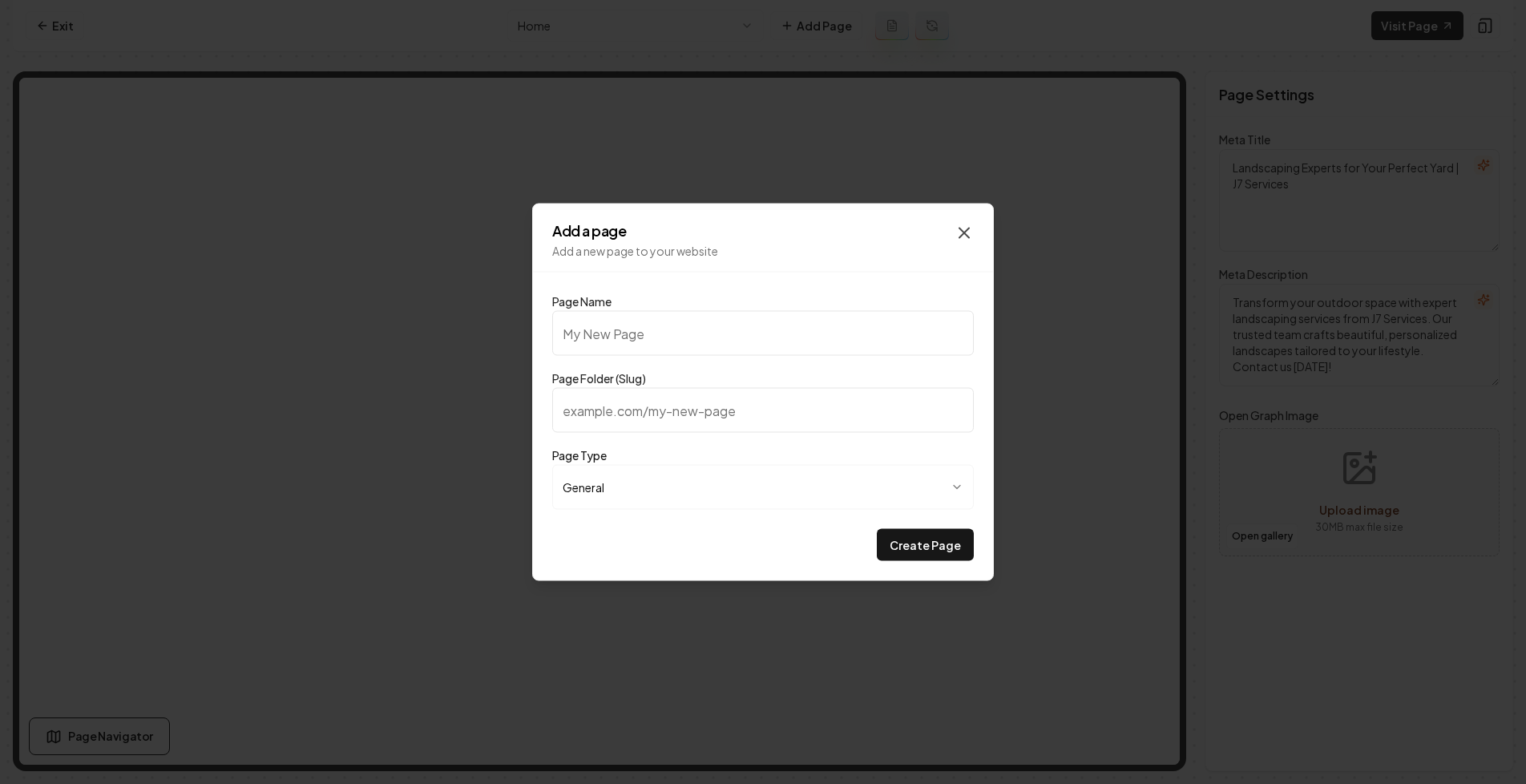
click at [968, 224] on icon "button" at bounding box center [964, 233] width 19 height 19
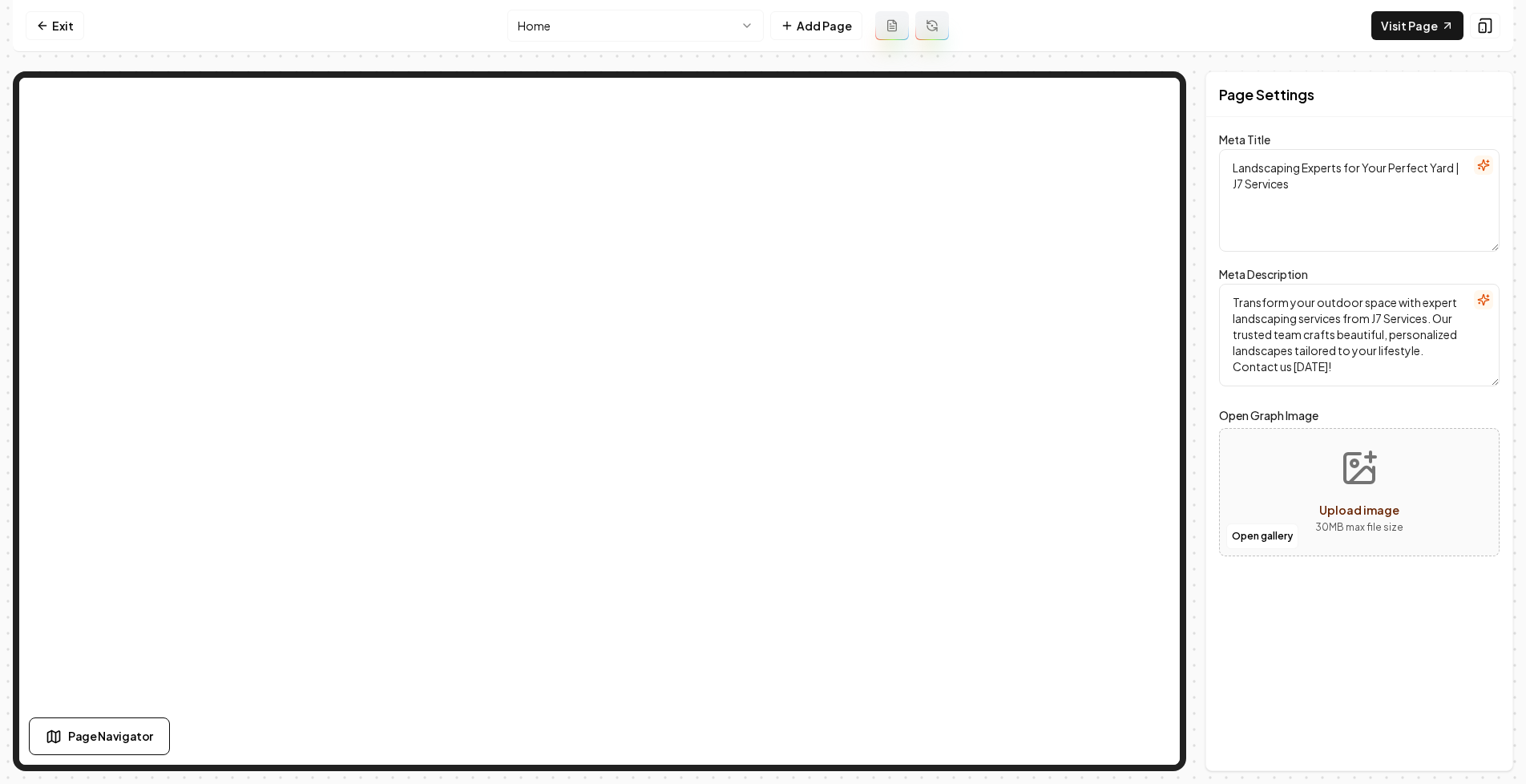
click at [893, 27] on icon at bounding box center [891, 25] width 12 height 12
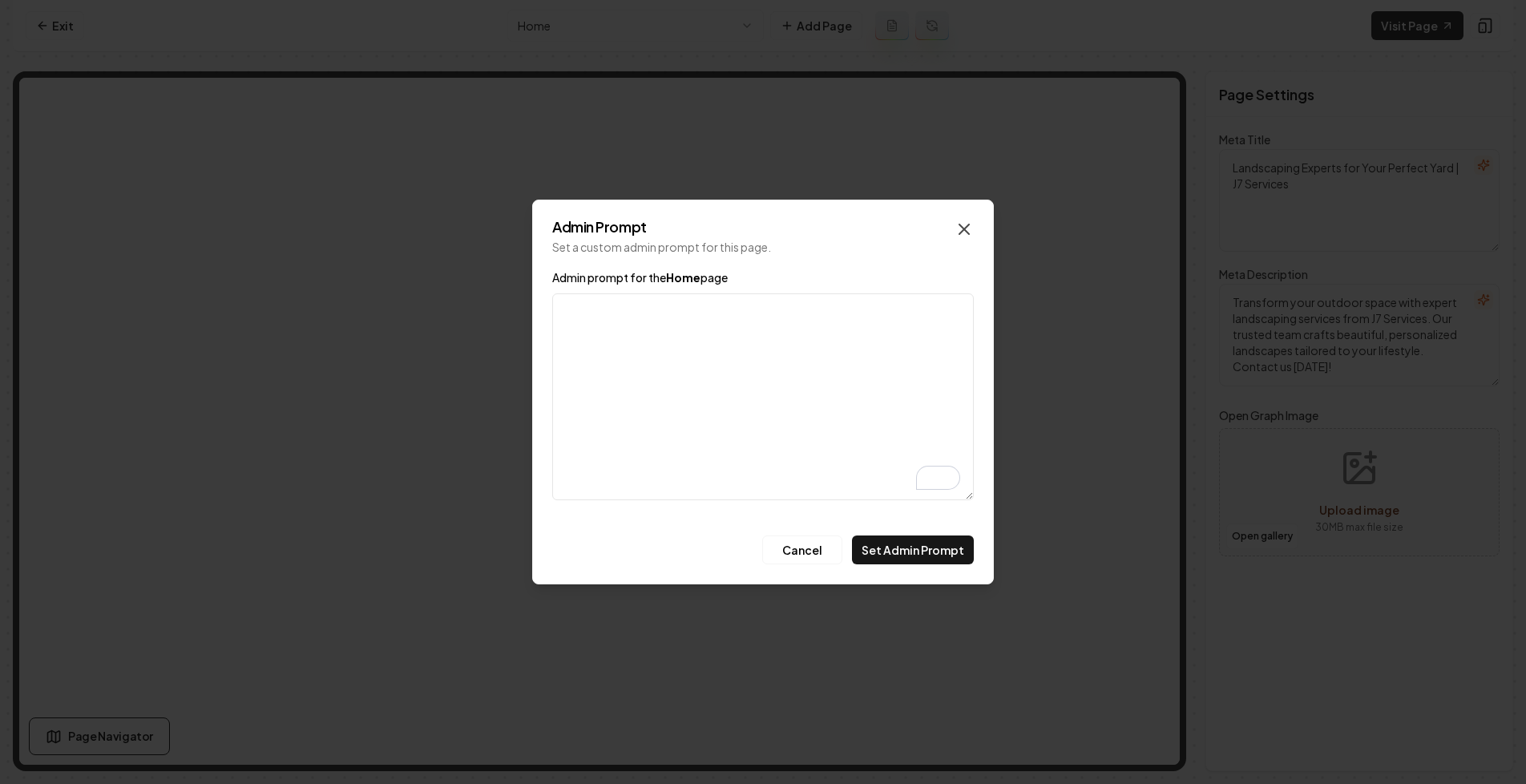
click at [962, 220] on icon "button" at bounding box center [964, 229] width 19 height 19
